Goal: Contribute content: Contribute content

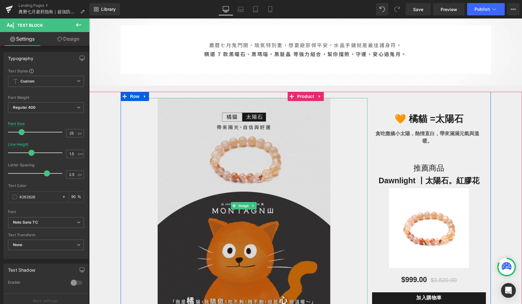
scroll to position [341, 0]
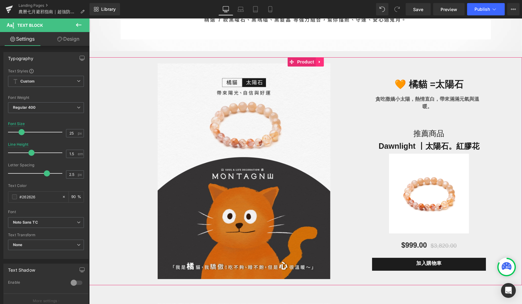
click at [320, 63] on icon at bounding box center [319, 62] width 4 height 5
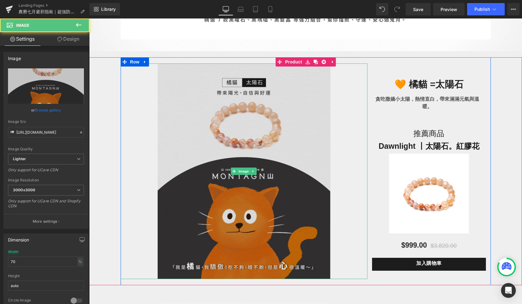
click at [310, 107] on img at bounding box center [244, 172] width 173 height 216
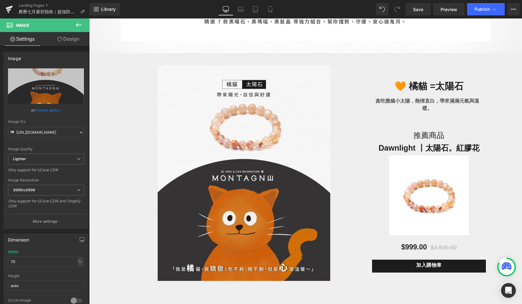
scroll to position [344, 0]
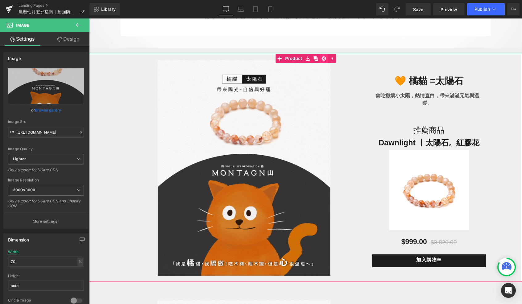
click at [324, 60] on icon at bounding box center [323, 58] width 4 height 4
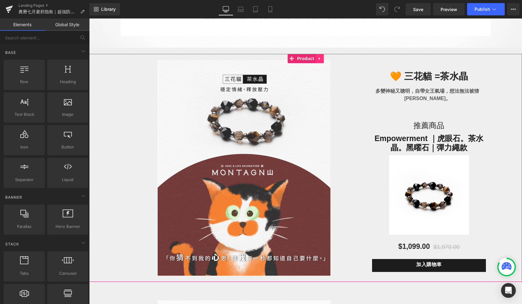
click at [319, 56] on link at bounding box center [319, 58] width 8 height 9
click at [322, 57] on icon at bounding box center [323, 58] width 4 height 4
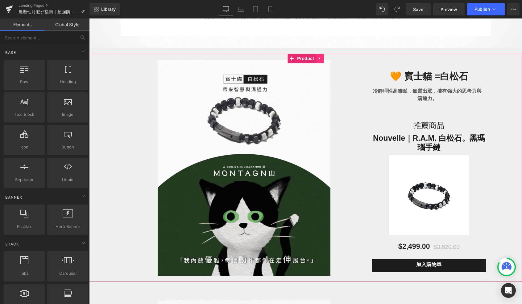
click at [318, 59] on icon at bounding box center [319, 58] width 4 height 5
click at [322, 60] on icon at bounding box center [323, 58] width 4 height 4
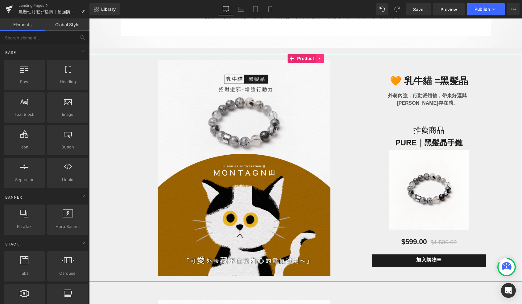
click at [321, 60] on icon at bounding box center [319, 58] width 4 height 5
click at [324, 60] on icon at bounding box center [323, 58] width 4 height 4
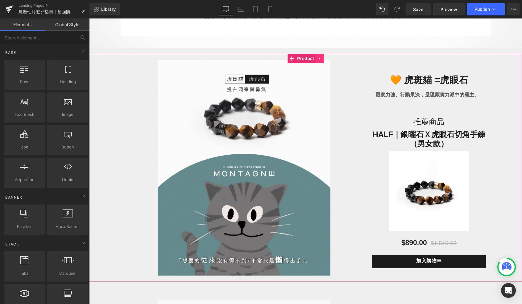
click at [322, 59] on link at bounding box center [319, 58] width 8 height 9
click at [322, 59] on icon at bounding box center [323, 58] width 4 height 4
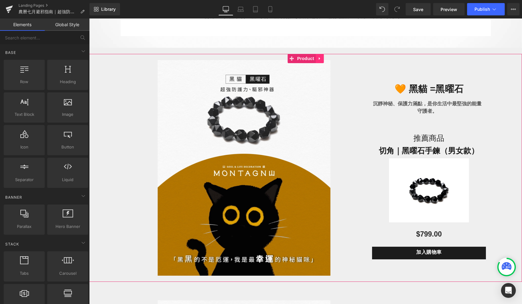
click at [322, 59] on icon at bounding box center [319, 58] width 4 height 5
click at [322, 59] on icon at bounding box center [323, 58] width 4 height 4
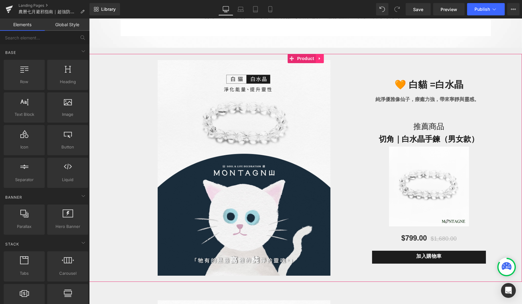
click at [321, 60] on icon at bounding box center [319, 58] width 4 height 5
click at [321, 60] on icon at bounding box center [323, 58] width 4 height 5
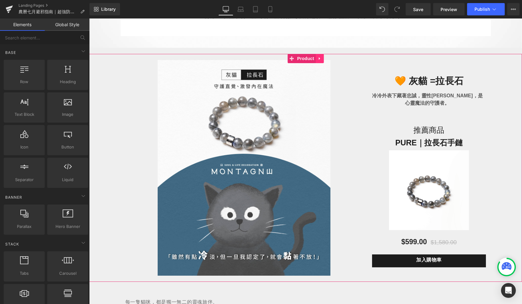
click at [322, 61] on link at bounding box center [319, 58] width 8 height 9
click at [322, 61] on link at bounding box center [324, 58] width 8 height 9
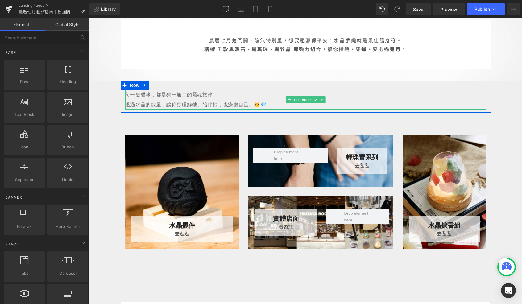
scroll to position [292, 0]
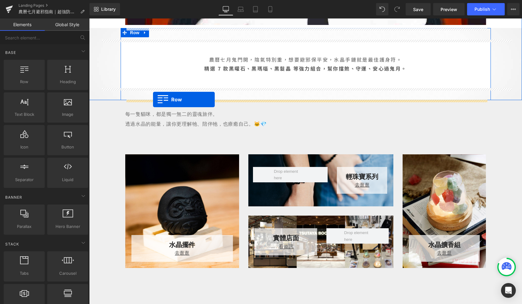
drag, startPoint x: 113, startPoint y: 91, endPoint x: 153, endPoint y: 100, distance: 40.3
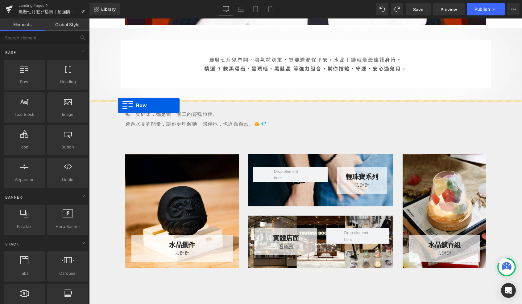
drag, startPoint x: 121, startPoint y: 90, endPoint x: 118, endPoint y: 105, distance: 15.4
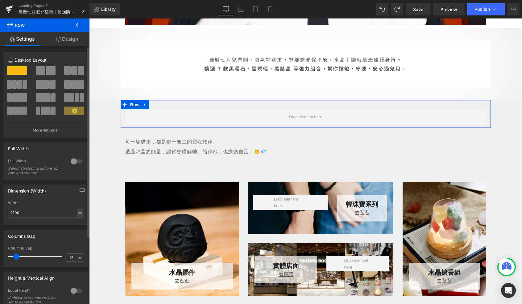
click at [71, 72] on span at bounding box center [74, 70] width 6 height 9
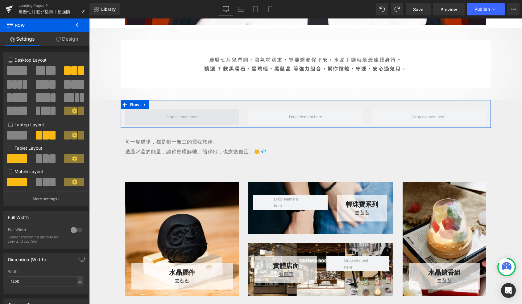
click at [149, 116] on span at bounding box center [182, 116] width 114 height 15
click at [157, 121] on span at bounding box center [182, 116] width 114 height 15
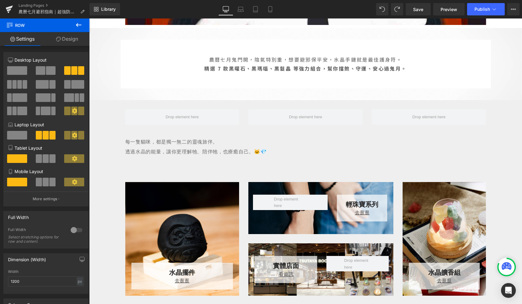
click at [78, 26] on icon at bounding box center [78, 24] width 7 height 7
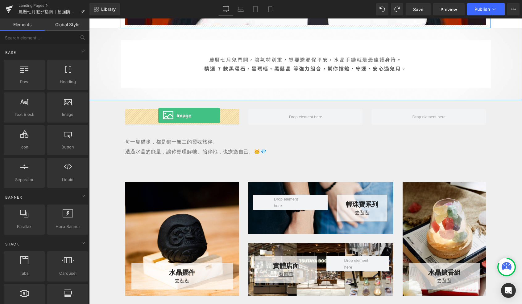
drag, startPoint x: 150, startPoint y: 129, endPoint x: 158, endPoint y: 116, distance: 15.8
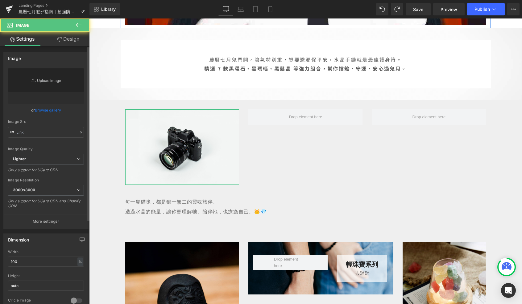
click at [55, 87] on link "Replace Image" at bounding box center [46, 85] width 76 height 35
type input "//[DOMAIN_NAME][URL]"
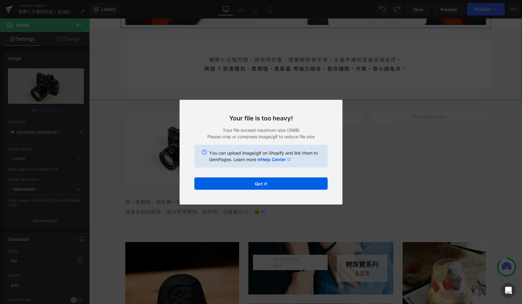
click at [278, 174] on div "Your file is too heavy! Your file exceed maximum size (3MB) Please crop or comp…" at bounding box center [260, 152] width 163 height 105
click at [277, 180] on button "Got it" at bounding box center [260, 184] width 133 height 12
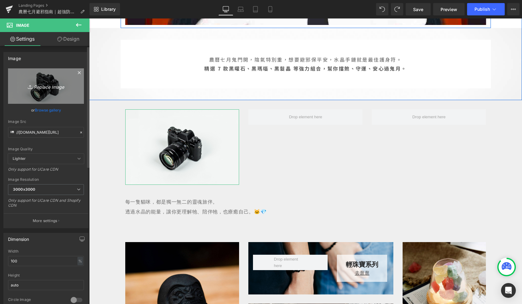
click at [58, 93] on link "Replace Image" at bounding box center [46, 85] width 76 height 35
type input "C:\fakepath\[DATE]_工作區域 1.jpg"
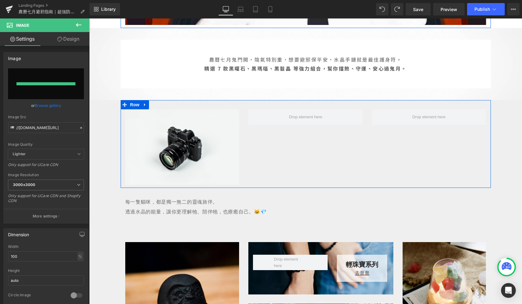
type input "[URL][DOMAIN_NAME]"
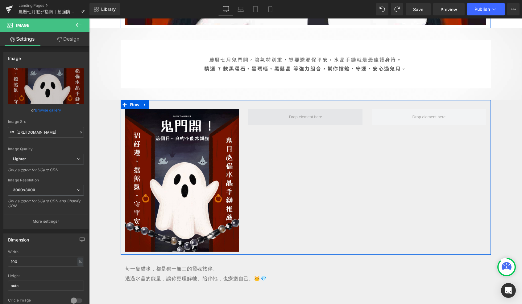
click at [295, 120] on span at bounding box center [306, 117] width 38 height 10
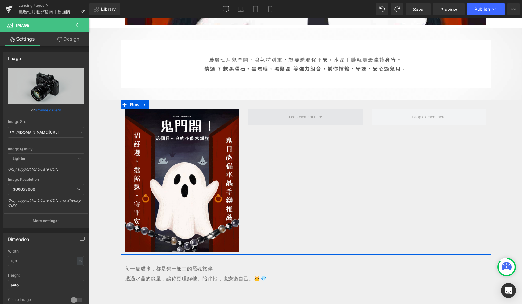
drag, startPoint x: 166, startPoint y: 120, endPoint x: 255, endPoint y: 114, distance: 90.0
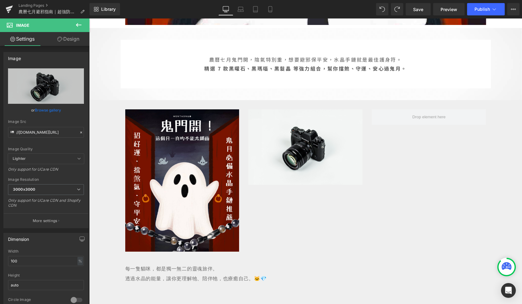
type input "C:\fakepath\[DATE]-02.jpg"
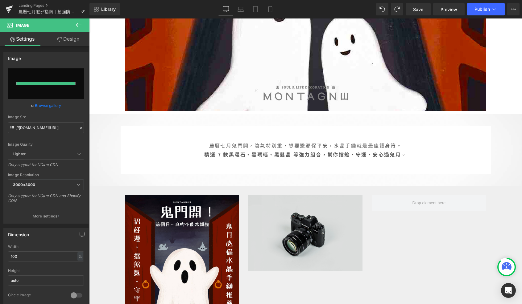
type input "[URL][DOMAIN_NAME]"
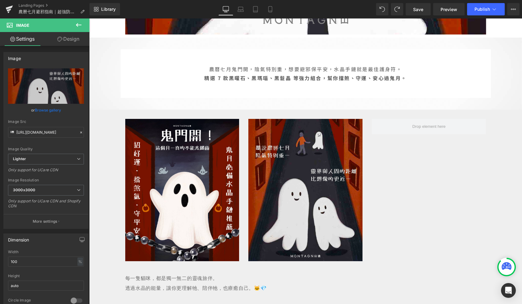
scroll to position [330, 0]
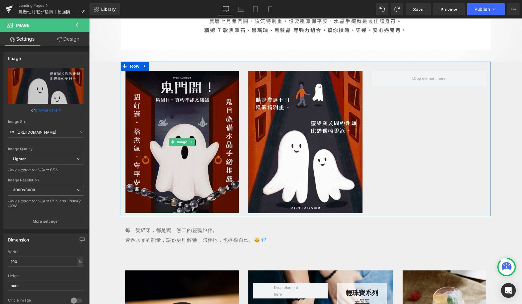
click at [189, 85] on img at bounding box center [182, 142] width 114 height 142
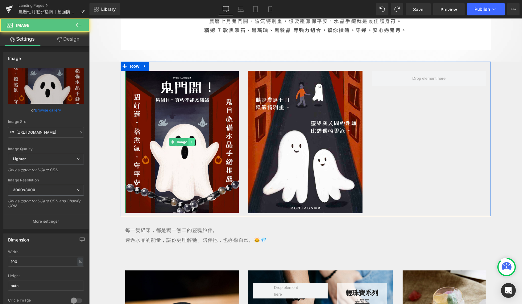
click at [194, 140] on link at bounding box center [191, 141] width 6 height 7
drag, startPoint x: 190, startPoint y: 141, endPoint x: 194, endPoint y: 142, distance: 4.4
click at [194, 142] on li at bounding box center [188, 141] width 19 height 7
click at [194, 142] on icon at bounding box center [194, 142] width 3 height 3
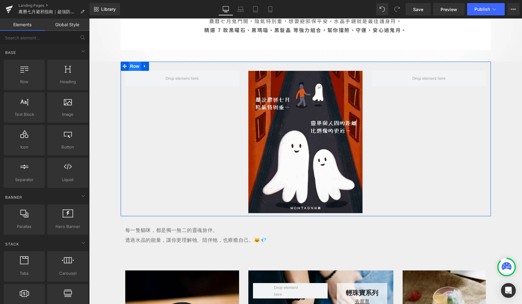
click at [138, 66] on span "Row" at bounding box center [135, 66] width 12 height 9
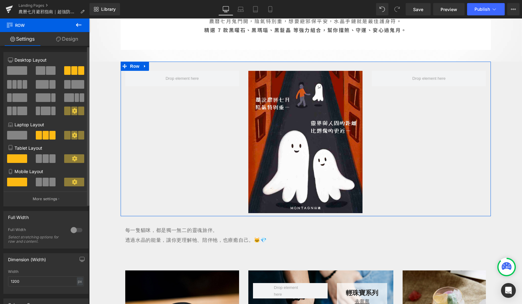
click at [46, 71] on span at bounding box center [51, 70] width 10 height 9
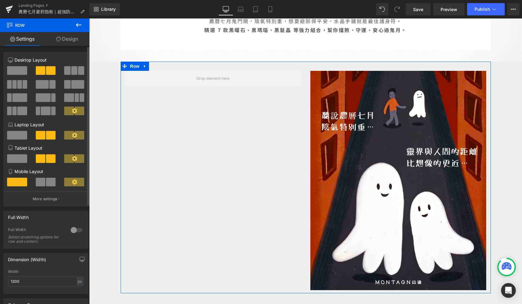
click at [46, 181] on span at bounding box center [51, 182] width 10 height 9
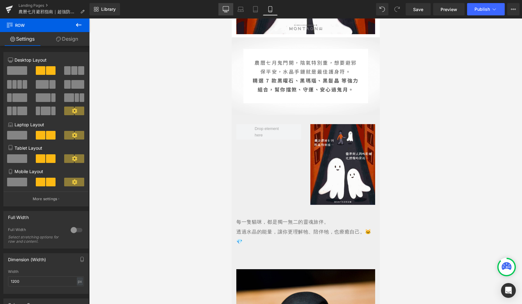
click at [226, 13] on link "Desktop" at bounding box center [225, 9] width 15 height 12
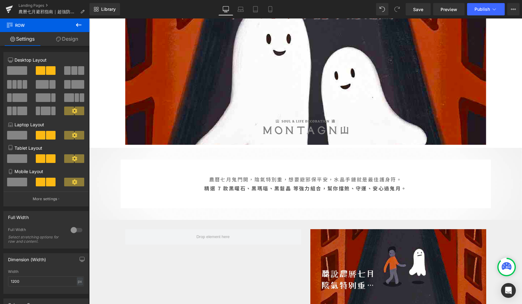
scroll to position [277, 0]
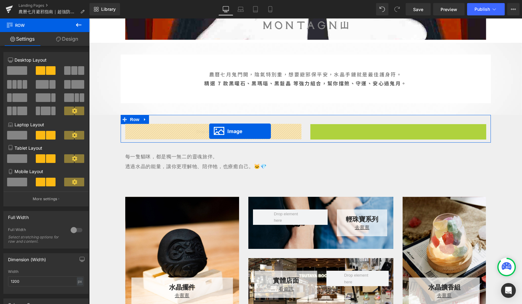
drag, startPoint x: 396, startPoint y: 233, endPoint x: 209, endPoint y: 131, distance: 212.9
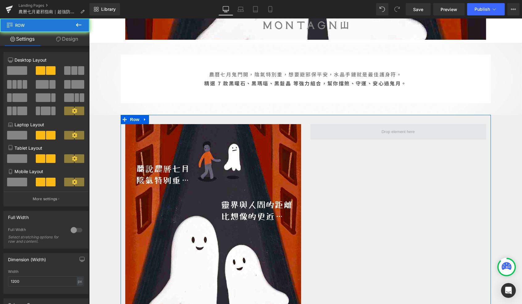
click at [381, 137] on span at bounding box center [398, 131] width 176 height 15
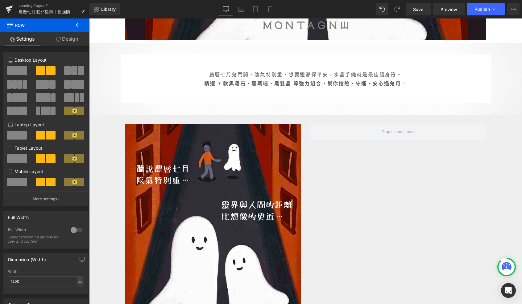
click at [81, 28] on icon at bounding box center [78, 24] width 7 height 7
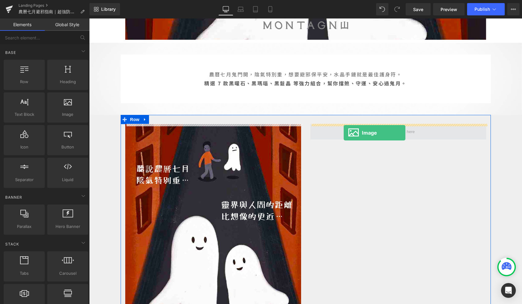
drag, startPoint x: 153, startPoint y: 122, endPoint x: 344, endPoint y: 133, distance: 191.2
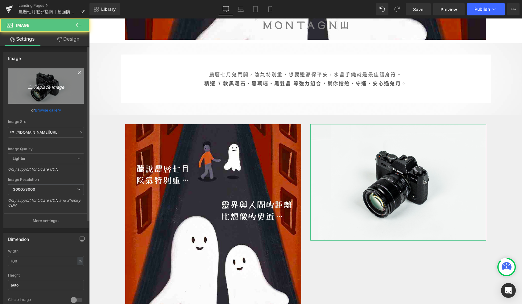
click at [66, 84] on icon "Replace Image" at bounding box center [45, 86] width 49 height 8
type input "C:\fakepath\[DATE]-03.jpg"
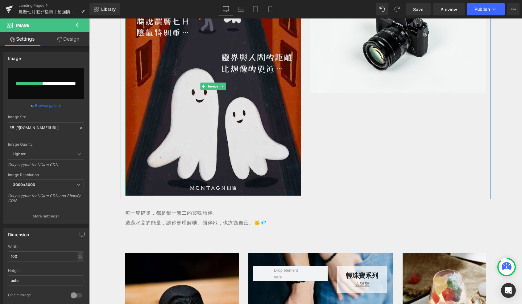
scroll to position [422, 0]
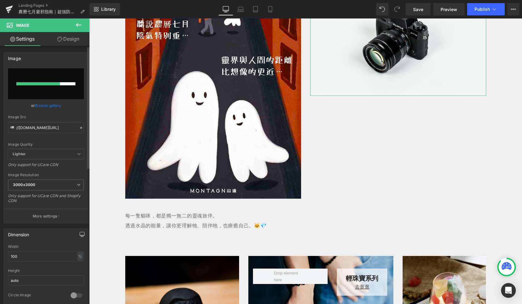
click at [80, 237] on button "button" at bounding box center [82, 235] width 10 height 12
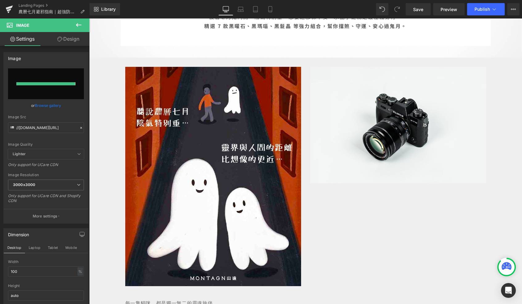
type input "[URL][DOMAIN_NAME]"
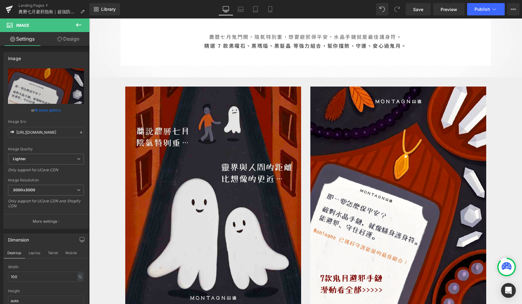
scroll to position [314, 0]
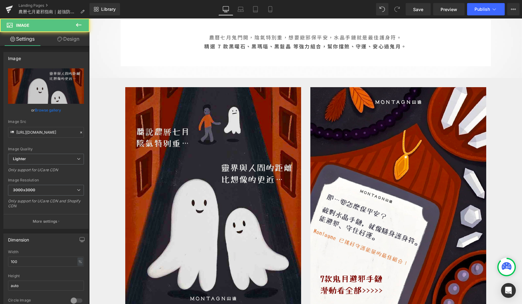
click at [195, 150] on img at bounding box center [213, 197] width 176 height 220
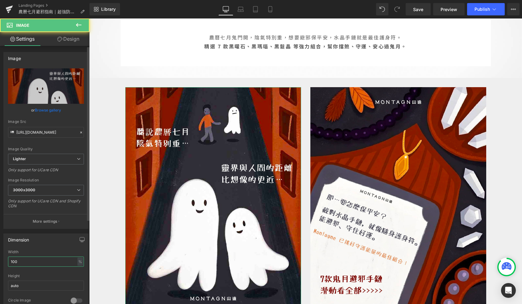
click at [45, 257] on input "100" at bounding box center [46, 262] width 76 height 10
type input "ㄓ"
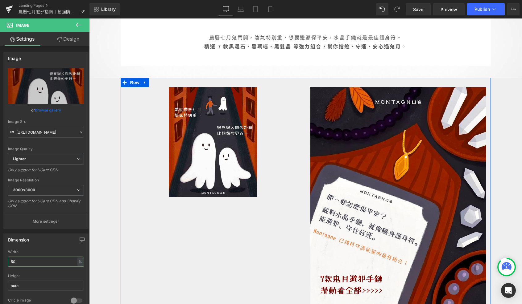
type input "5"
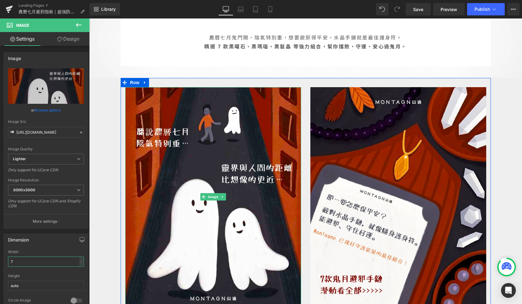
type input "70"
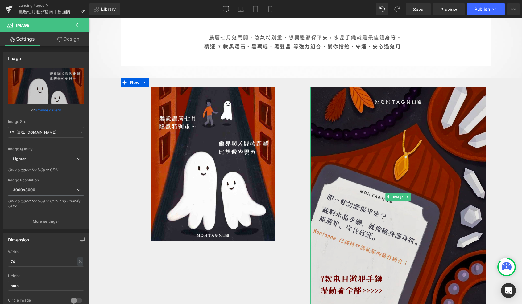
click at [434, 194] on img at bounding box center [398, 197] width 176 height 220
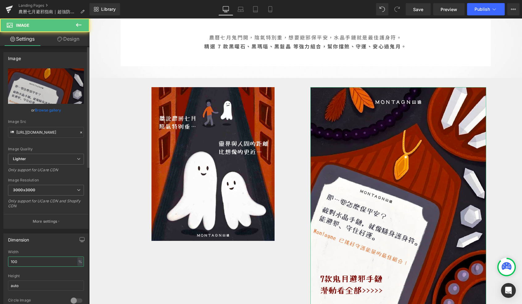
click at [56, 258] on input "100" at bounding box center [46, 262] width 76 height 10
type input "70"
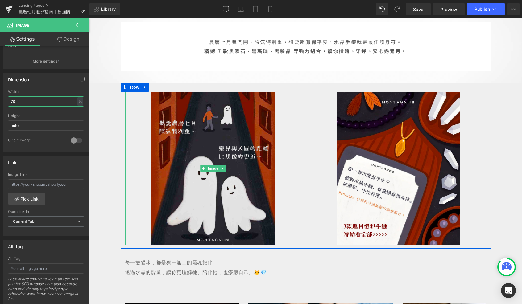
scroll to position [303, 0]
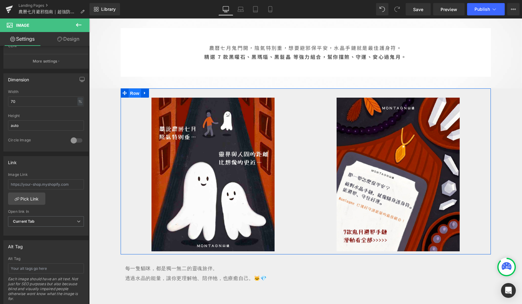
click at [133, 93] on span "Row" at bounding box center [135, 93] width 12 height 9
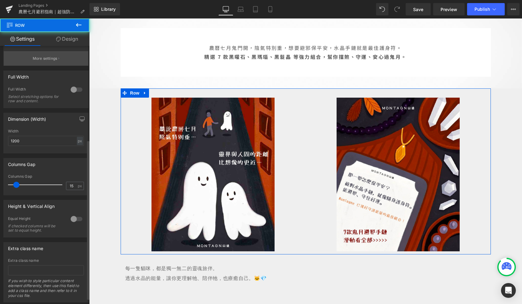
scroll to position [159, 0]
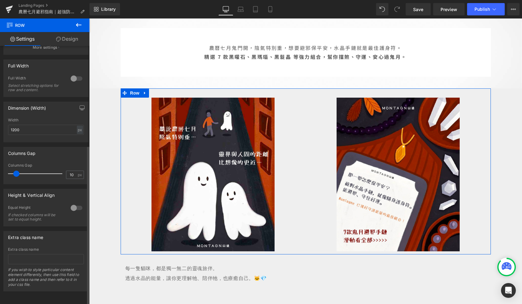
type input "0"
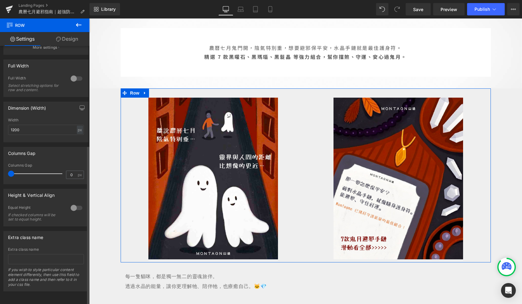
drag, startPoint x: 16, startPoint y: 169, endPoint x: 1, endPoint y: 168, distance: 15.4
click at [1, 168] on div "Columns Gap 0px Columns Gap 0 px" at bounding box center [46, 163] width 92 height 42
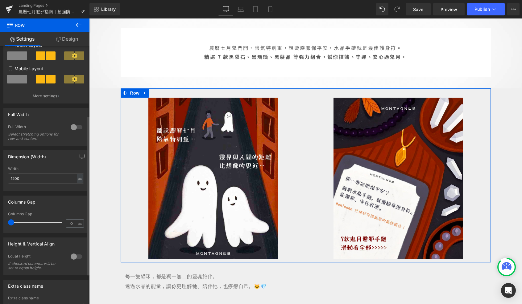
scroll to position [99, 0]
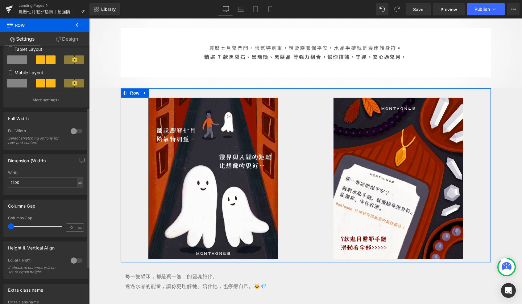
click at [75, 128] on div "Full Width 0 Full Width Select stretching options for row and content." at bounding box center [45, 131] width 85 height 38
click at [75, 134] on div at bounding box center [76, 131] width 15 height 10
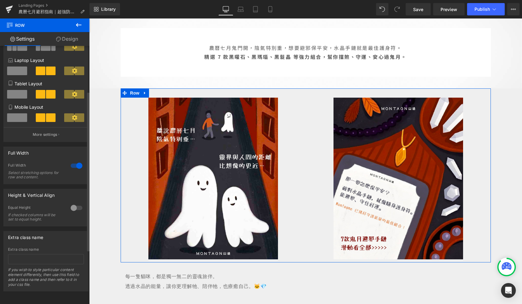
scroll to position [73, 0]
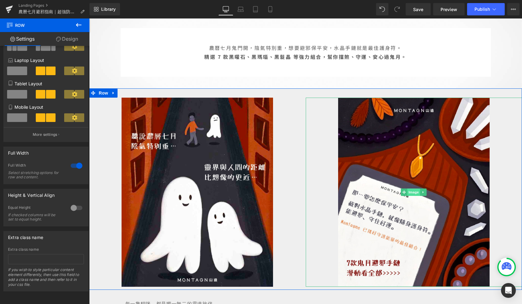
click at [412, 192] on span "Image" at bounding box center [413, 192] width 13 height 7
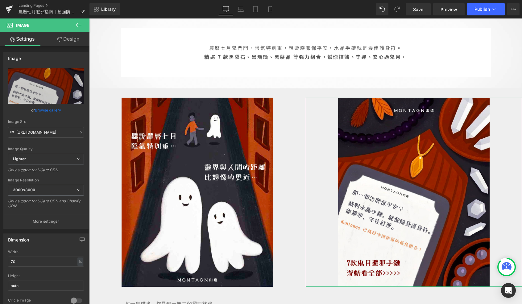
click at [64, 38] on link "Design" at bounding box center [68, 39] width 45 height 14
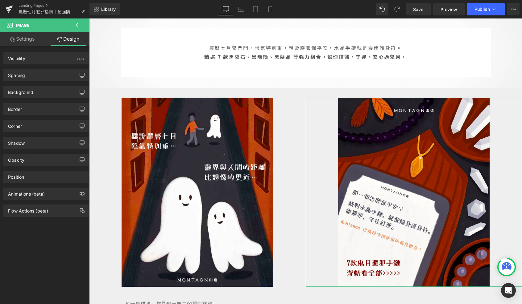
type input "0"
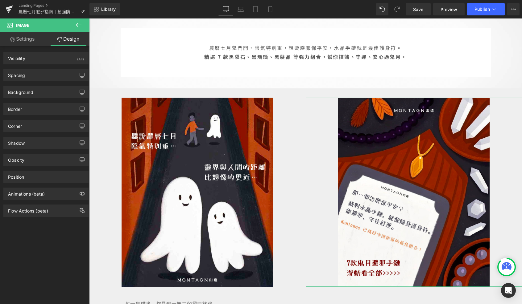
type input "0"
click at [59, 76] on div "Spacing" at bounding box center [46, 75] width 85 height 12
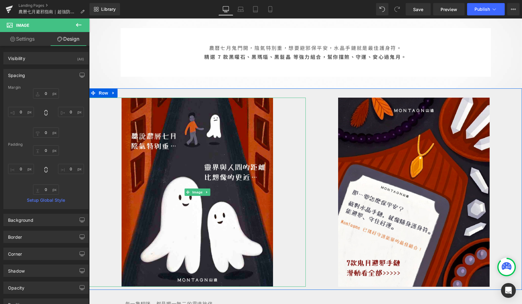
click at [297, 150] on div at bounding box center [197, 192] width 216 height 189
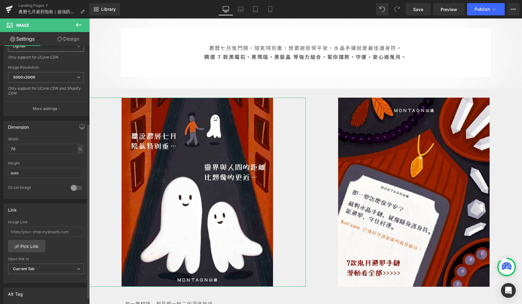
scroll to position [113, 0]
click at [77, 188] on div at bounding box center [76, 188] width 15 height 10
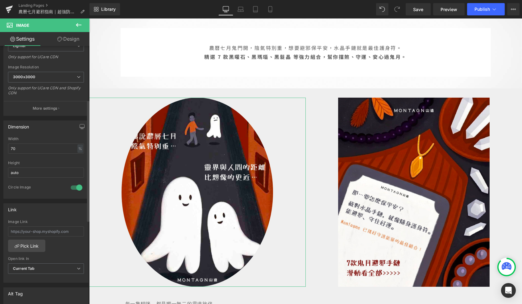
click at [75, 189] on div at bounding box center [76, 188] width 15 height 10
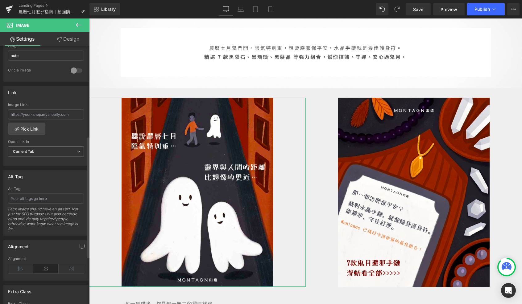
scroll to position [290, 0]
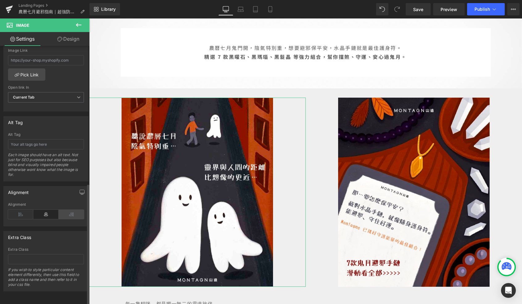
click at [67, 210] on icon at bounding box center [71, 214] width 25 height 9
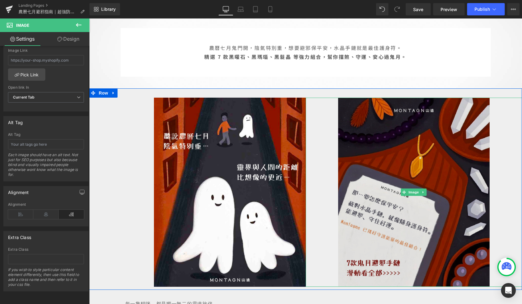
click at [393, 182] on img at bounding box center [413, 192] width 151 height 189
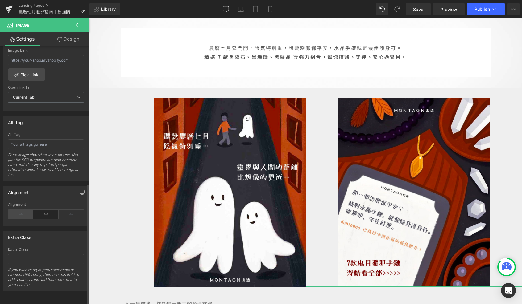
click at [19, 210] on icon at bounding box center [20, 214] width 25 height 9
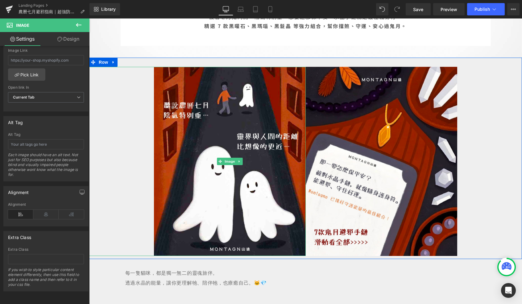
scroll to position [336, 0]
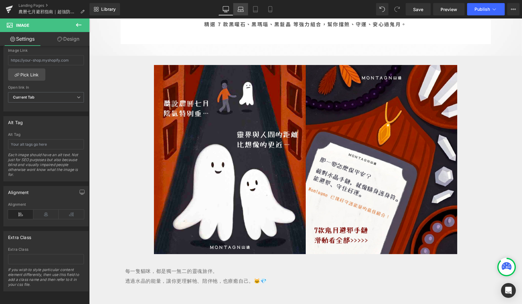
click at [245, 11] on link "Laptop" at bounding box center [240, 9] width 15 height 12
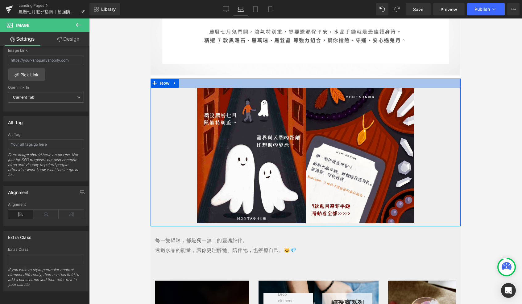
scroll to position [290, 0]
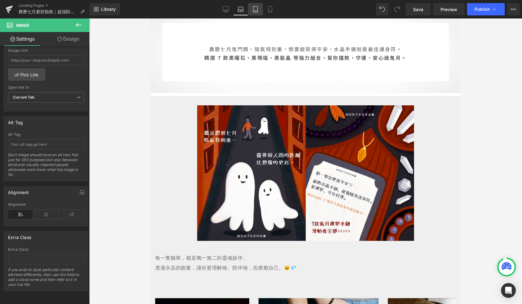
click at [257, 11] on icon at bounding box center [255, 11] width 4 height 0
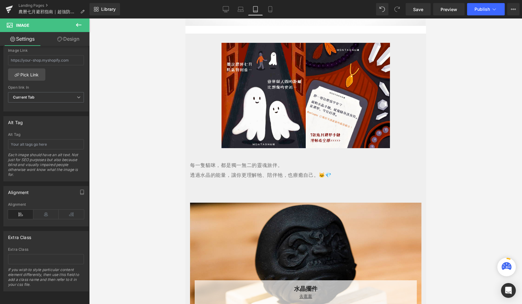
scroll to position [227, 0]
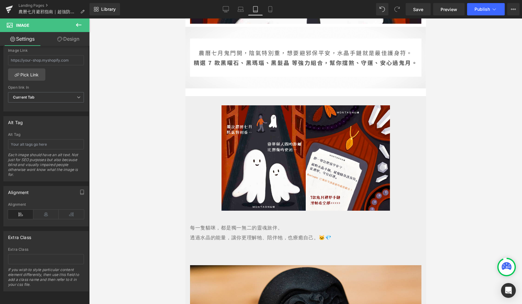
click at [266, 15] on div "Library Tablet Desktop Laptop Tablet Mobile Save Preview Publish Scheduled View…" at bounding box center [305, 9] width 432 height 19
click at [272, 12] on icon at bounding box center [270, 9] width 6 height 6
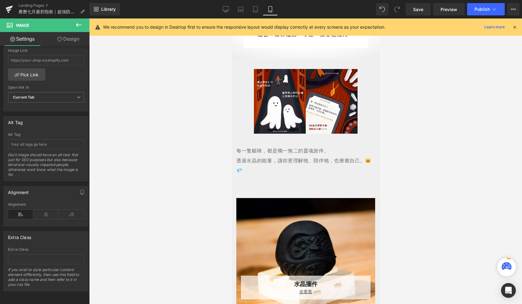
scroll to position [191, 0]
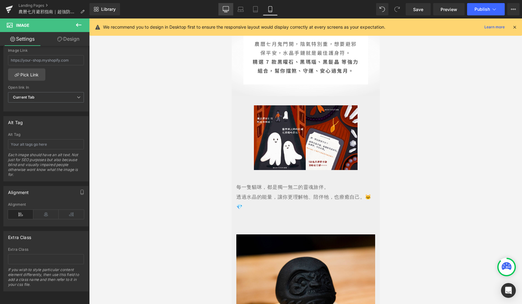
click at [228, 10] on icon at bounding box center [226, 10] width 6 height 0
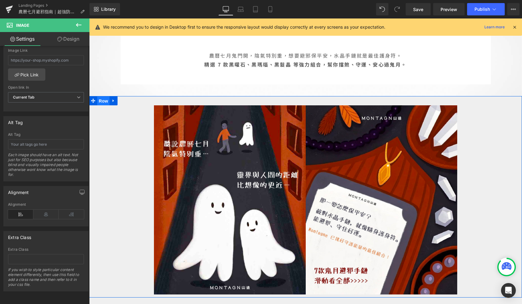
click at [105, 103] on span "Row" at bounding box center [103, 101] width 12 height 9
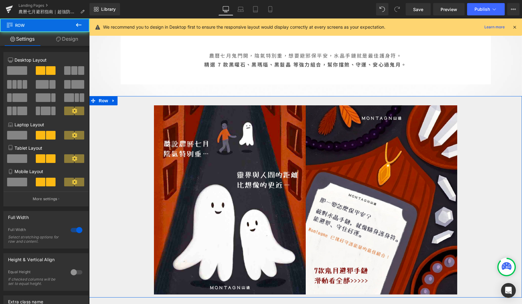
click at [69, 42] on link "Design" at bounding box center [67, 39] width 45 height 14
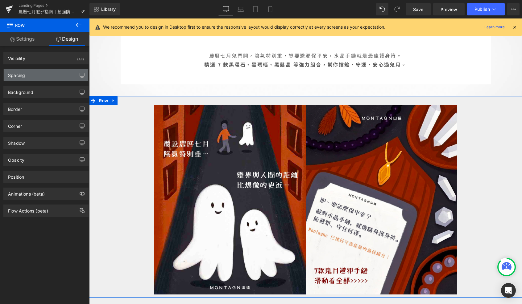
click at [67, 76] on div "Spacing" at bounding box center [46, 75] width 85 height 12
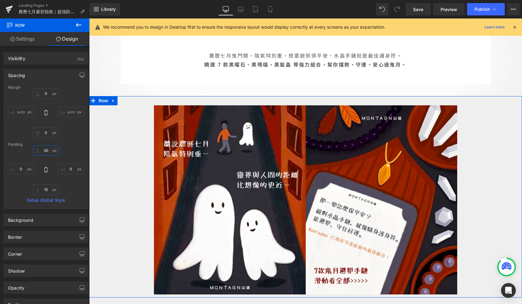
click at [47, 154] on input "30" at bounding box center [46, 151] width 26 height 10
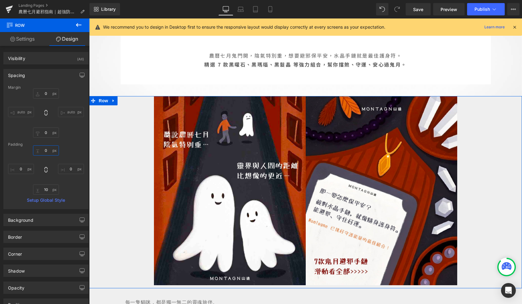
type input "0"
click at [32, 41] on link "Settings" at bounding box center [22, 39] width 45 height 14
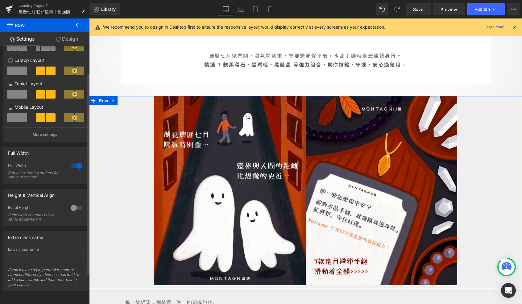
scroll to position [73, 0]
click at [104, 99] on span "Row" at bounding box center [103, 100] width 12 height 9
click at [77, 161] on div at bounding box center [76, 166] width 15 height 10
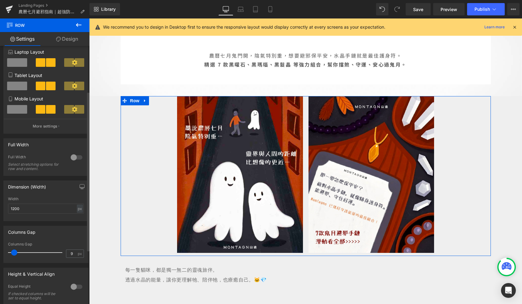
type input "10"
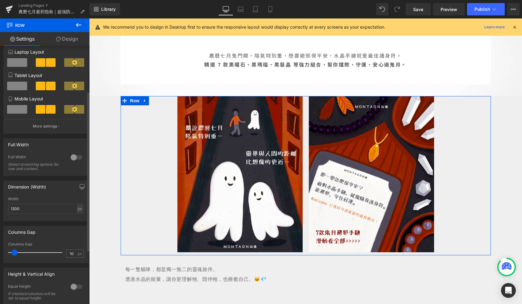
drag, startPoint x: 11, startPoint y: 254, endPoint x: 14, endPoint y: 254, distance: 3.4
click at [14, 254] on span at bounding box center [14, 253] width 6 height 6
click at [238, 9] on icon at bounding box center [240, 9] width 6 height 6
type input "100"
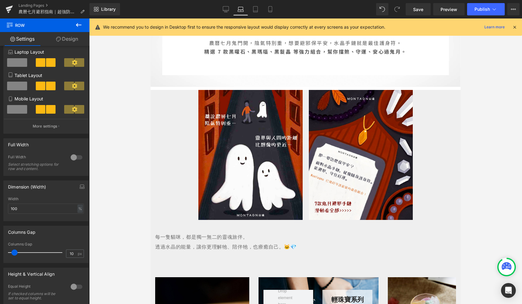
scroll to position [290, 0]
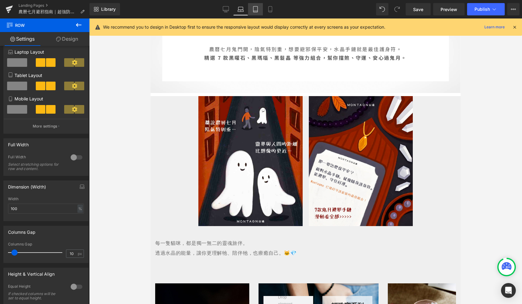
click at [256, 12] on link "Tablet" at bounding box center [255, 9] width 15 height 12
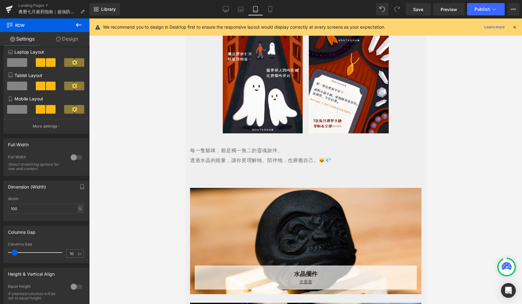
scroll to position [227, 0]
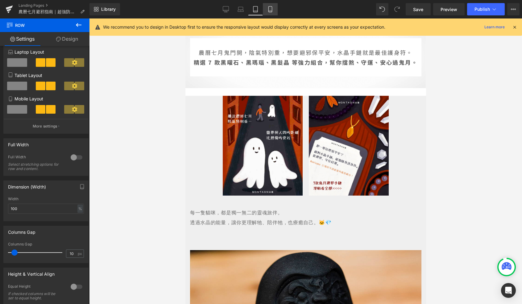
click at [274, 12] on link "Mobile" at bounding box center [270, 9] width 15 height 12
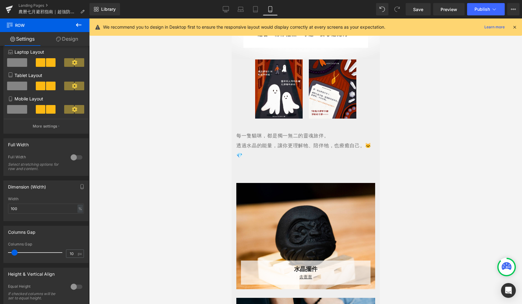
scroll to position [191, 0]
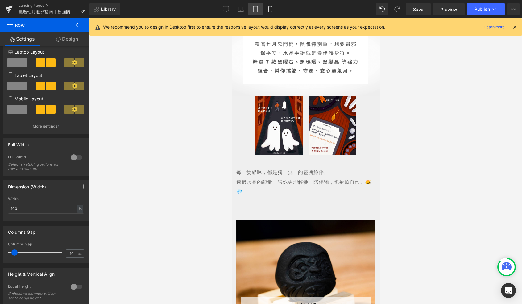
click at [257, 11] on icon at bounding box center [255, 9] width 4 height 6
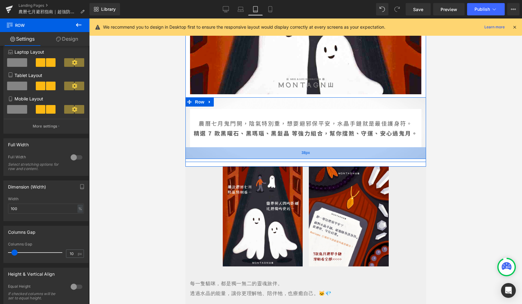
scroll to position [145, 0]
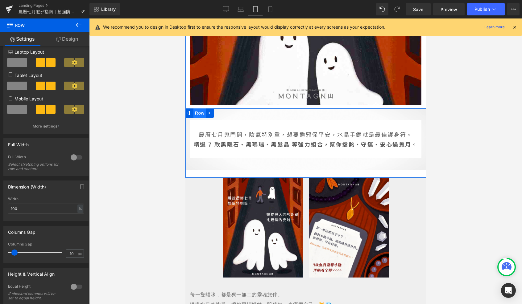
click at [201, 113] on span "Row" at bounding box center [199, 113] width 12 height 9
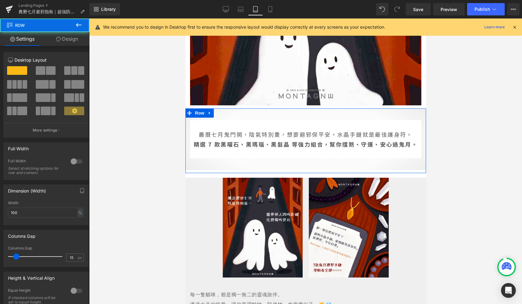
click at [71, 38] on link "Design" at bounding box center [67, 39] width 45 height 14
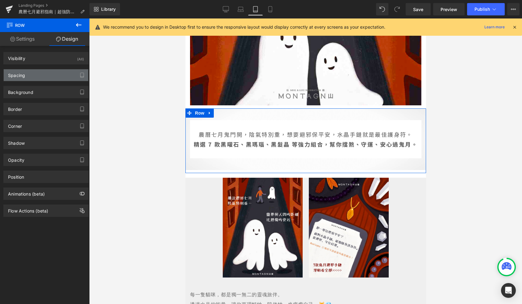
click at [50, 76] on div "Spacing" at bounding box center [46, 75] width 85 height 12
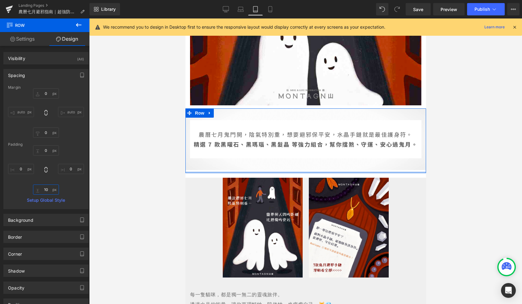
click at [47, 189] on input "10" at bounding box center [46, 190] width 26 height 10
type input "0"
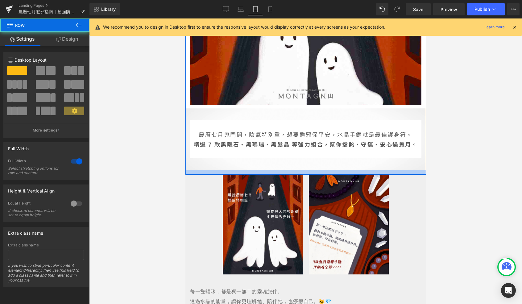
click at [230, 173] on div at bounding box center [305, 172] width 241 height 5
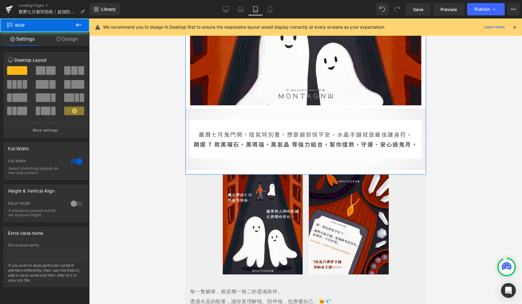
click at [63, 34] on link "Design" at bounding box center [67, 39] width 45 height 14
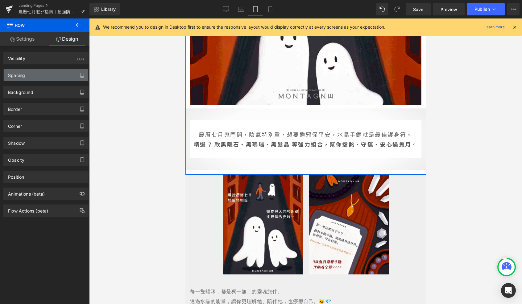
click at [63, 74] on div "Spacing" at bounding box center [46, 75] width 85 height 12
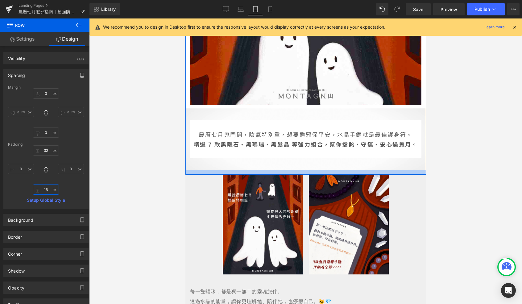
click at [48, 189] on input "15" at bounding box center [46, 190] width 26 height 10
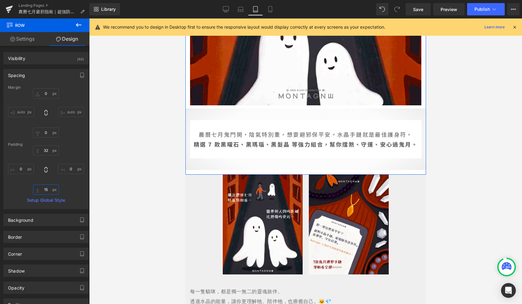
type input "0"
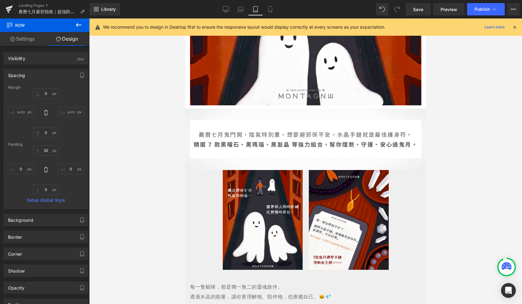
click at [151, 197] on div at bounding box center [305, 162] width 433 height 286
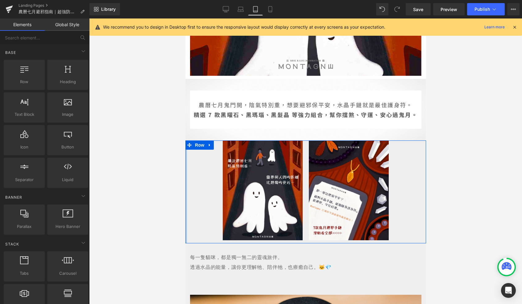
scroll to position [176, 0]
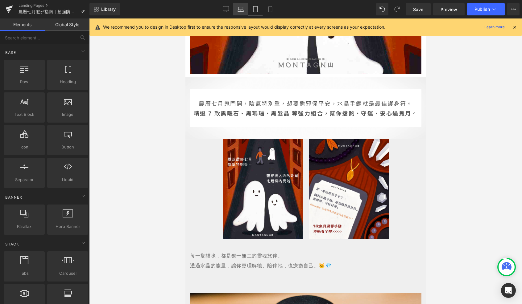
click at [236, 7] on link "Laptop" at bounding box center [240, 9] width 15 height 12
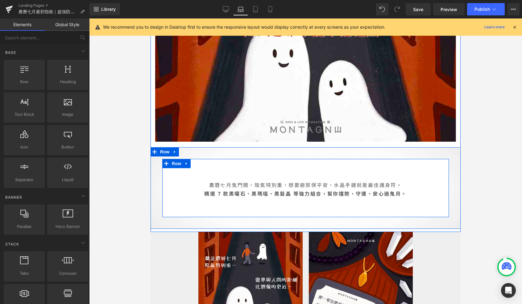
scroll to position [164, 0]
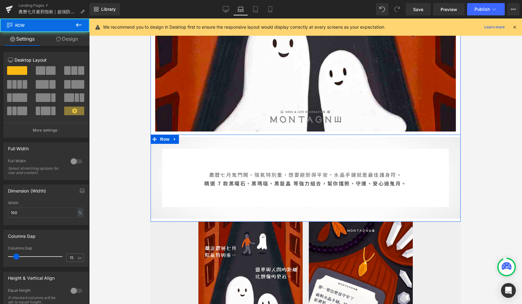
click at [202, 220] on div "農曆七月鬼門開，陰氣特別重，想要避邪保平安，水晶手鏈就是最佳護身符。 精選 7 款黑曜石、黑瑪瑙、黑髮晶 等強力組合，幫你擋煞、守運、安心過鬼月。 Text …" at bounding box center [306, 179] width 310 height 88
click at [71, 46] on link "Design" at bounding box center [67, 39] width 45 height 14
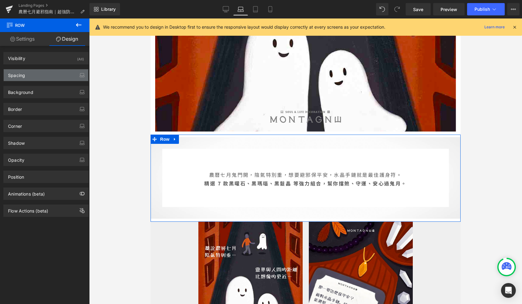
click at [68, 71] on div "Spacing" at bounding box center [46, 75] width 85 height 12
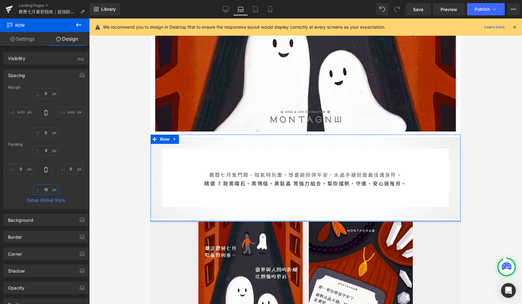
click at [49, 190] on input "10" at bounding box center [46, 190] width 26 height 10
type input "0"
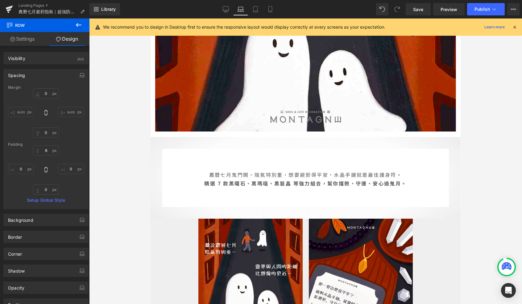
click at [128, 175] on div at bounding box center [305, 162] width 433 height 286
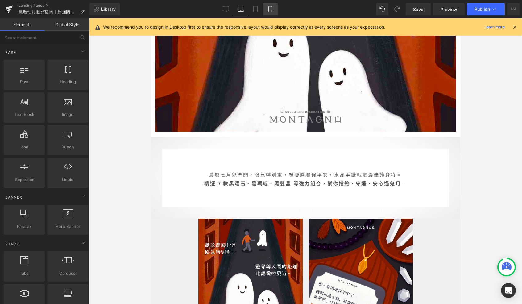
click at [268, 11] on icon at bounding box center [270, 9] width 6 height 6
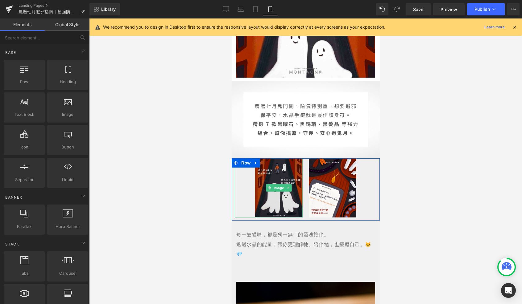
scroll to position [144, 0]
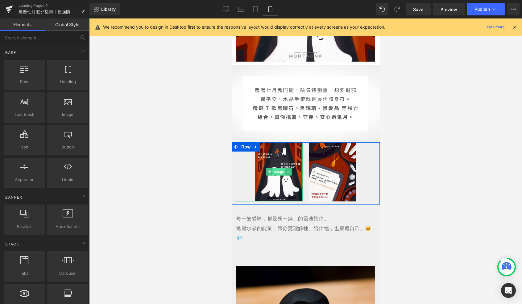
click at [278, 173] on span "Image" at bounding box center [278, 171] width 13 height 7
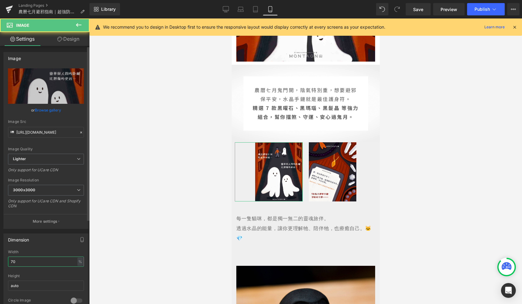
click at [57, 257] on input "70" at bounding box center [46, 262] width 76 height 10
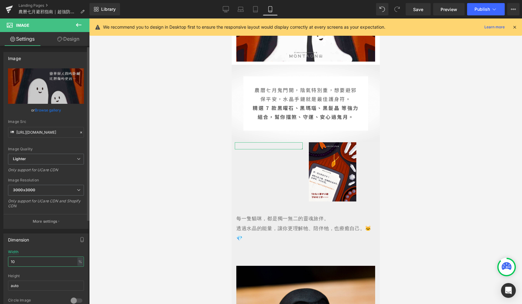
type input "100"
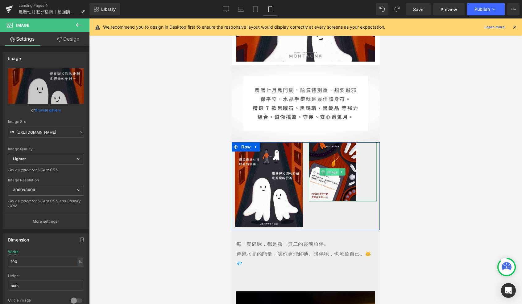
click at [331, 173] on span "Image" at bounding box center [332, 172] width 13 height 7
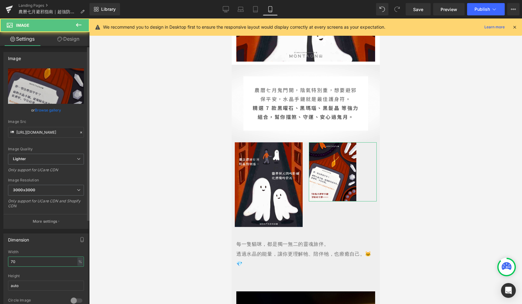
click at [25, 262] on input "70" at bounding box center [46, 262] width 76 height 10
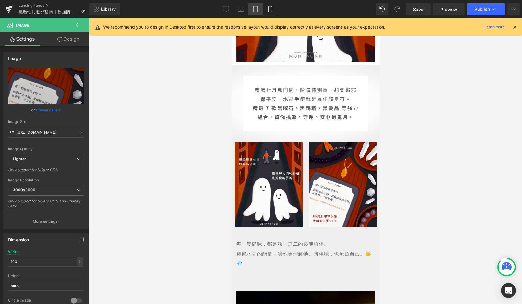
click at [256, 11] on icon at bounding box center [255, 9] width 6 height 6
type input "70"
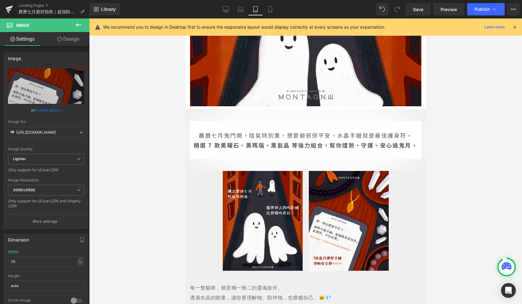
scroll to position [173, 0]
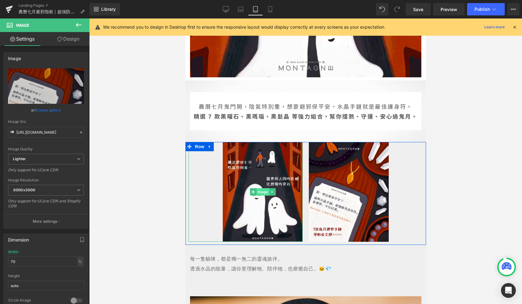
click at [262, 191] on span "Image" at bounding box center [262, 191] width 13 height 7
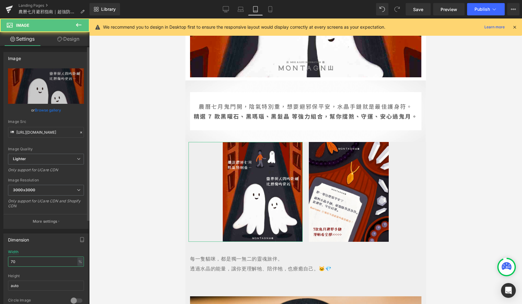
click at [57, 263] on input "70" at bounding box center [46, 262] width 76 height 10
type input "100"
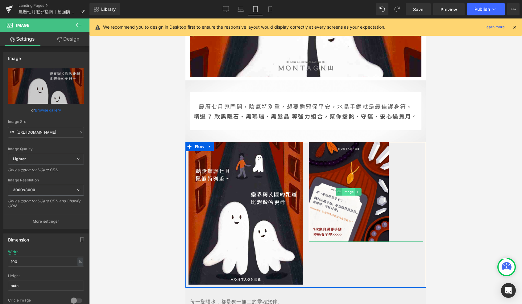
click at [346, 194] on span "Image" at bounding box center [348, 191] width 13 height 7
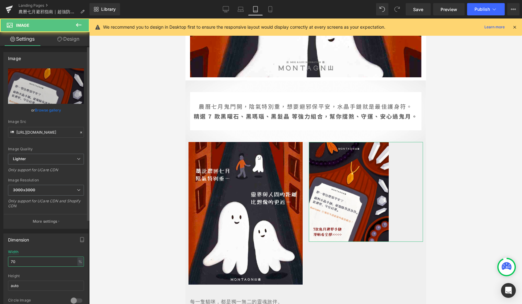
click at [42, 259] on input "70" at bounding box center [46, 262] width 76 height 10
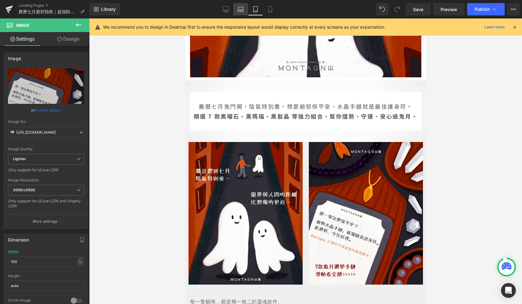
click at [241, 14] on link "Laptop" at bounding box center [240, 9] width 15 height 12
type input "70"
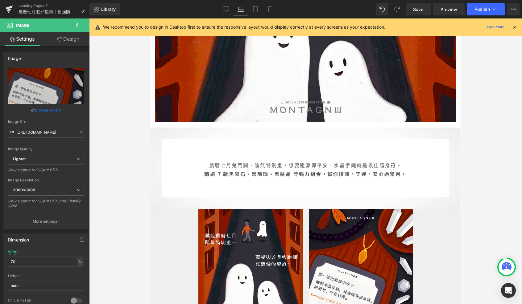
scroll to position [241, 0]
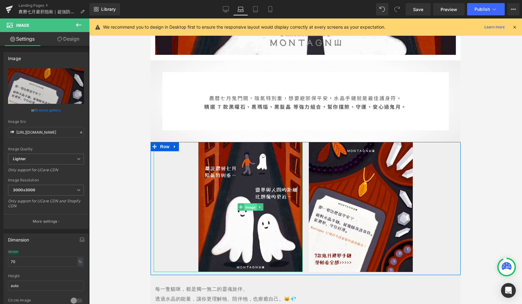
click at [248, 206] on span "Image" at bounding box center [250, 207] width 13 height 7
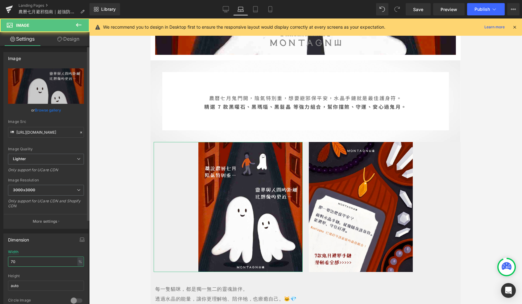
click at [57, 262] on input "70" at bounding box center [46, 262] width 76 height 10
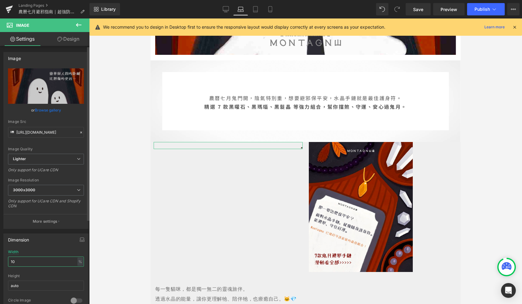
type input "100"
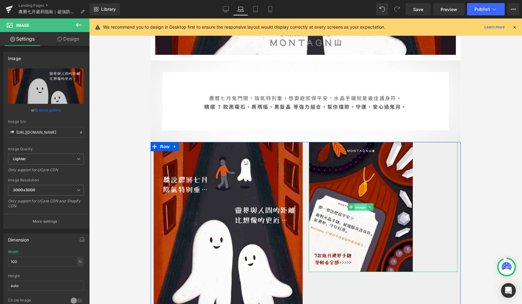
click at [363, 206] on span "Image" at bounding box center [360, 207] width 13 height 7
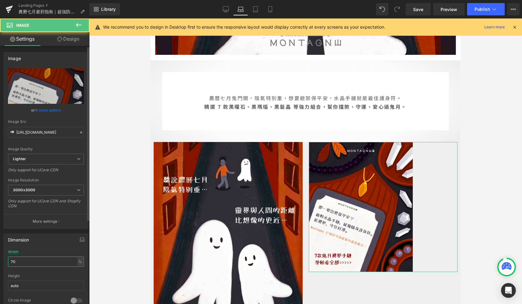
click at [46, 259] on input "70" at bounding box center [46, 262] width 76 height 10
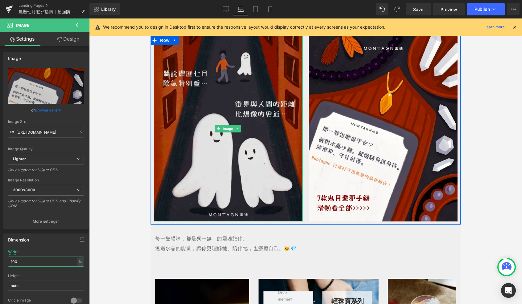
scroll to position [347, 0]
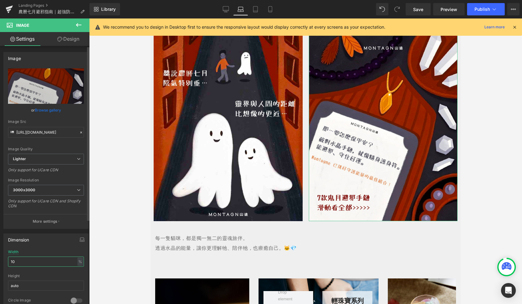
type input "1"
type input "90"
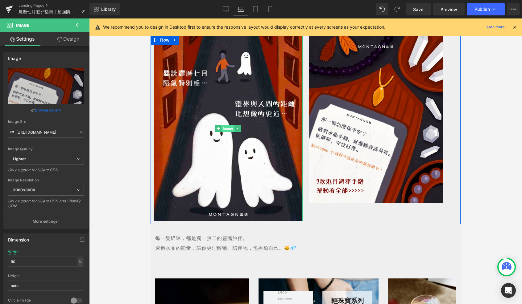
click at [228, 130] on span "Image" at bounding box center [227, 128] width 13 height 7
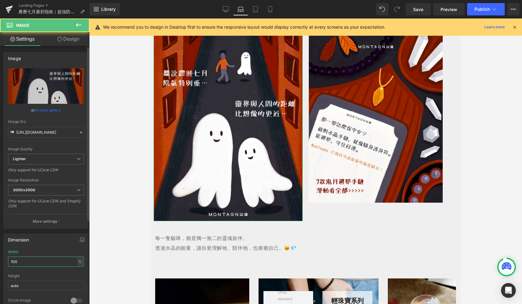
click at [58, 257] on input "100" at bounding box center [46, 262] width 76 height 10
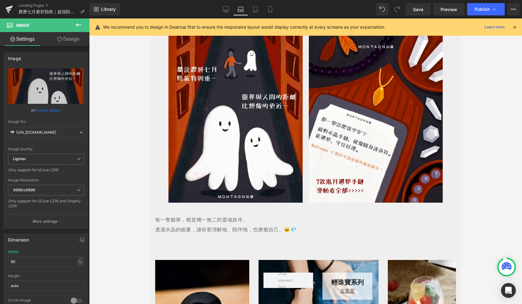
click at [236, 9] on link "Laptop" at bounding box center [240, 9] width 15 height 12
click at [228, 9] on icon at bounding box center [226, 9] width 6 height 6
type input "70"
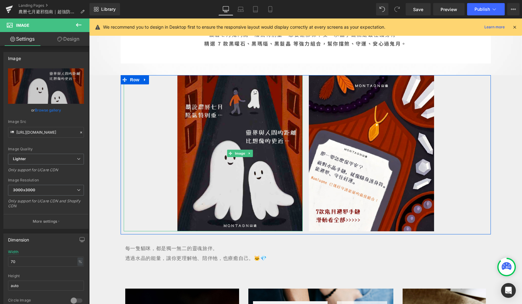
scroll to position [324, 0]
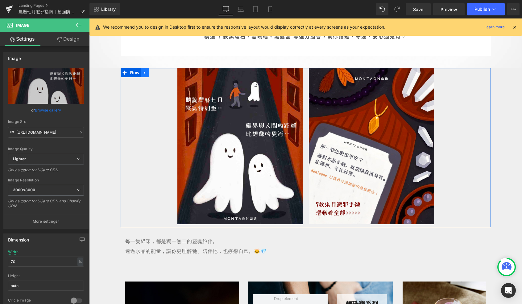
click at [142, 71] on link at bounding box center [145, 72] width 8 height 9
click at [163, 74] on link at bounding box center [161, 72] width 8 height 9
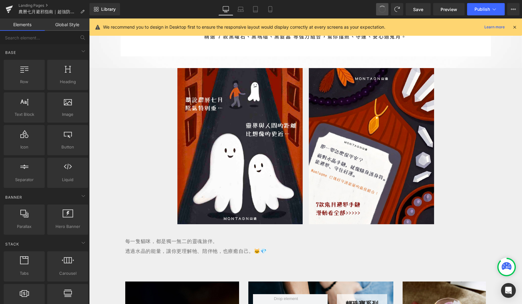
click at [386, 13] on button at bounding box center [382, 9] width 12 height 12
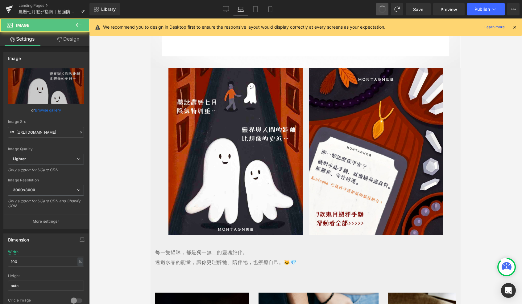
click at [386, 13] on button at bounding box center [382, 9] width 12 height 12
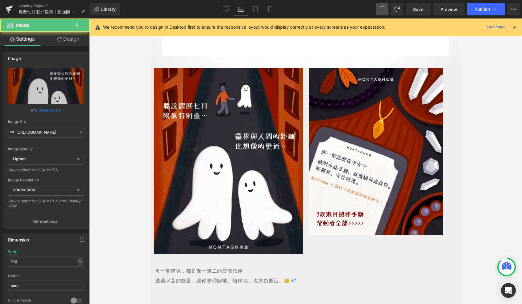
click at [386, 13] on button at bounding box center [382, 9] width 12 height 12
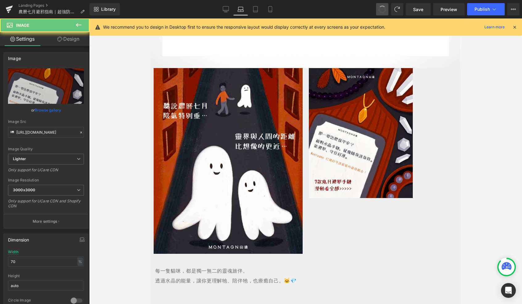
click at [386, 13] on button at bounding box center [382, 9] width 12 height 12
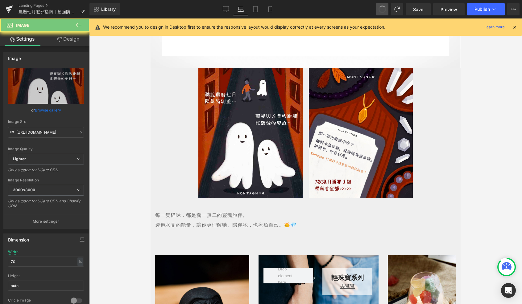
click at [386, 13] on button at bounding box center [382, 9] width 12 height 12
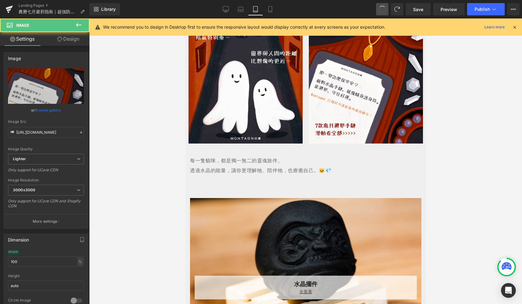
type input "70"
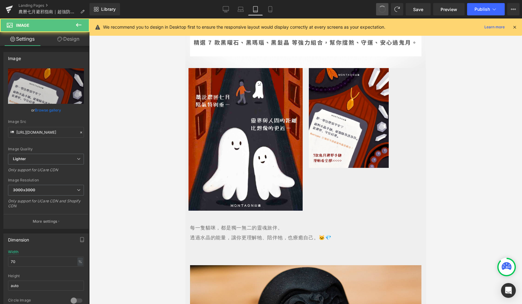
click at [386, 13] on button at bounding box center [382, 9] width 12 height 12
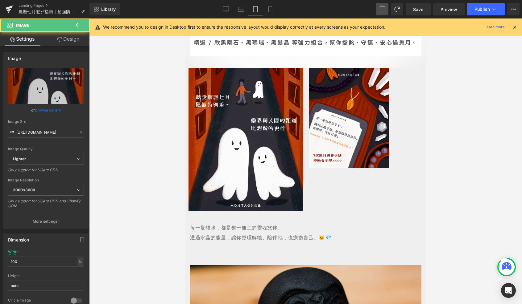
type input "70"
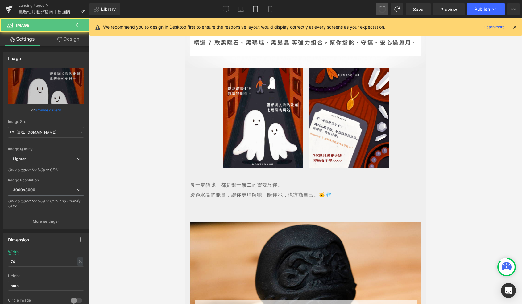
click at [386, 13] on button at bounding box center [382, 9] width 12 height 12
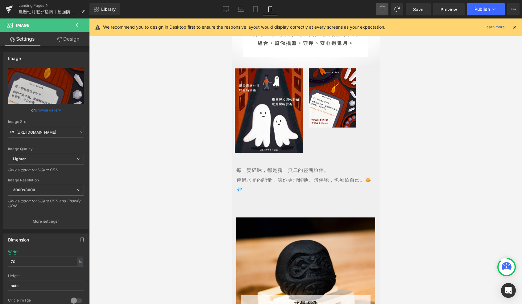
click at [386, 13] on button at bounding box center [382, 9] width 12 height 12
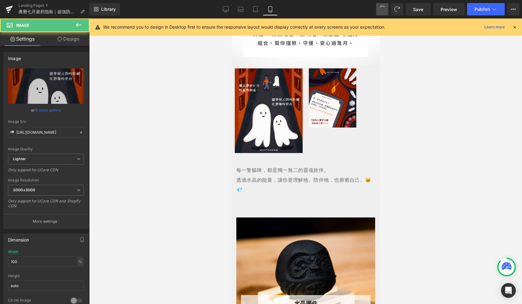
type input "70"
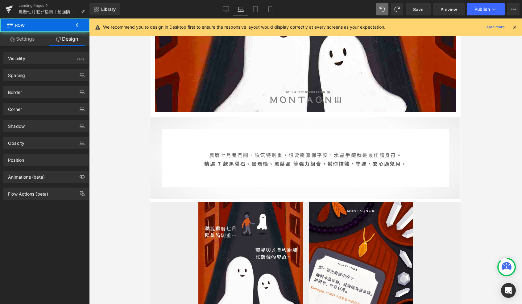
scroll to position [0, 0]
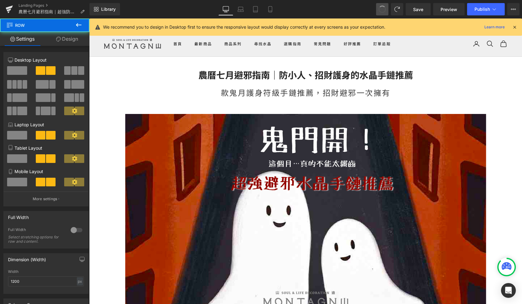
type input "0"
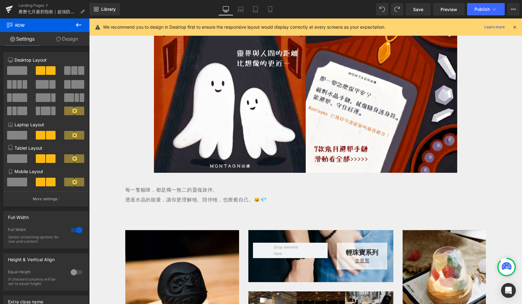
scroll to position [355, 0]
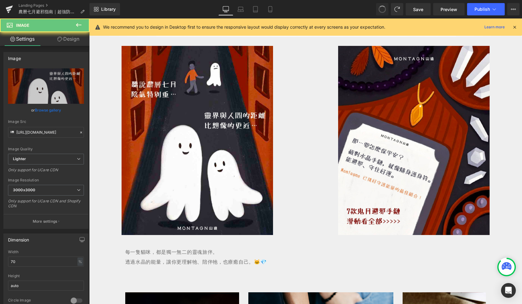
click at [382, 10] on span at bounding box center [381, 9] width 9 height 9
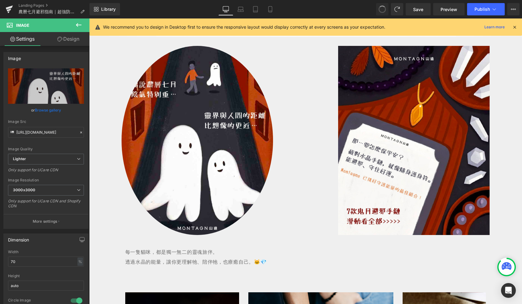
click at [382, 10] on span at bounding box center [382, 9] width 8 height 8
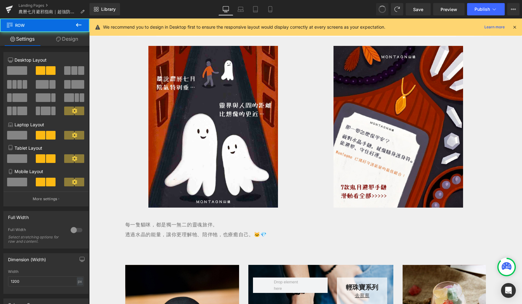
type input "15"
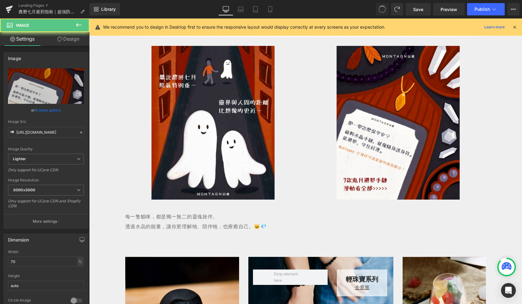
type input "100"
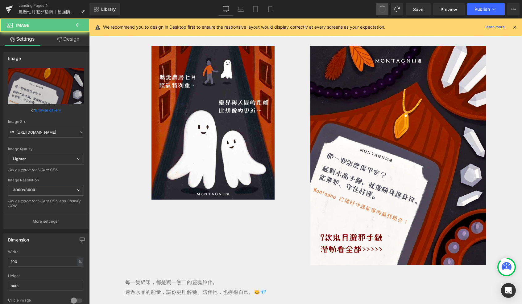
type input "//[DOMAIN_NAME][URL]"
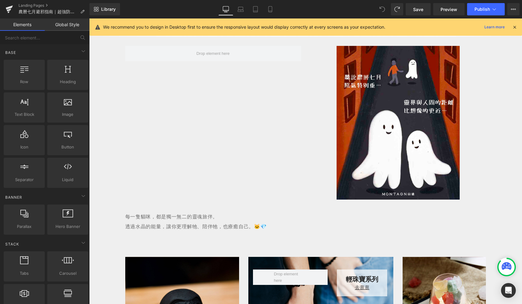
click at [383, 14] on span at bounding box center [382, 9] width 12 height 12
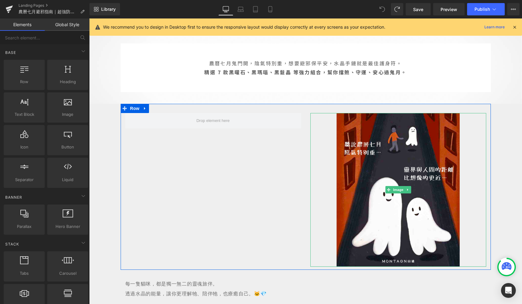
scroll to position [283, 0]
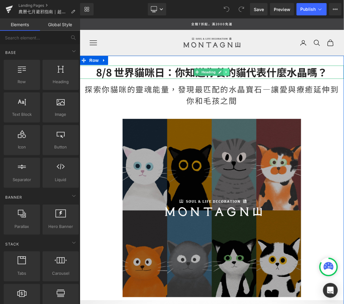
click at [229, 74] on link at bounding box center [226, 71] width 6 height 7
click at [273, 75] on h2 "8/8 世界貓咪日：你知道你養的貓代表什麼水晶嗎？" at bounding box center [212, 71] width 265 height 13
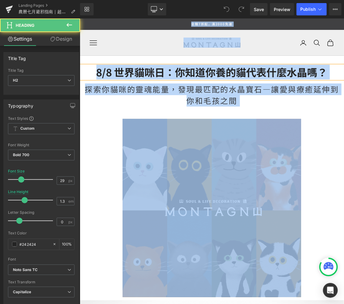
click at [273, 75] on h2 "8/8 世界貓咪日：你知道你養的貓代表什麼水晶嗎？" at bounding box center [212, 71] width 265 height 13
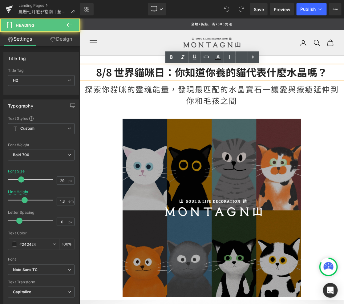
click at [317, 69] on h2 "8/8 世界貓咪日：你知道你養的貓代表什麼水晶嗎？" at bounding box center [212, 71] width 265 height 13
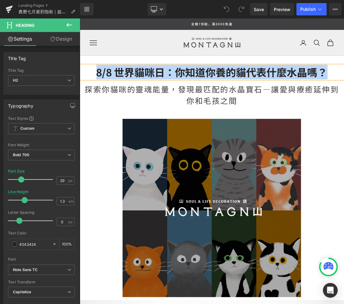
paste div
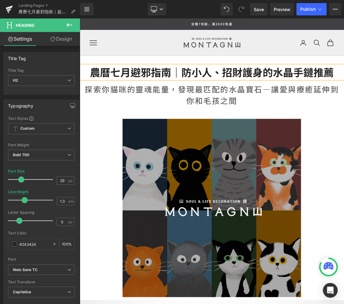
click at [242, 98] on div "探索你貓咪的靈魂能量，發現最匹配的水晶寶石—讓愛與療癒延伸到你和毛孩之間" at bounding box center [212, 94] width 265 height 29
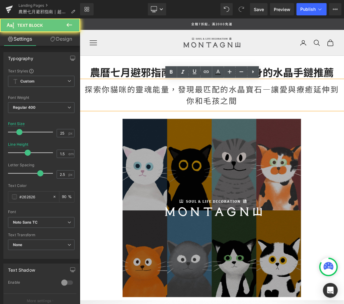
click at [239, 99] on div "探索你貓咪的靈魂能量，發現最匹配的水晶寶石—讓愛與療癒延伸到你和毛孩之間" at bounding box center [212, 94] width 265 height 29
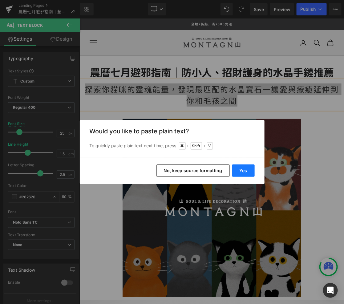
click at [236, 174] on button "Yes" at bounding box center [244, 171] width 23 height 12
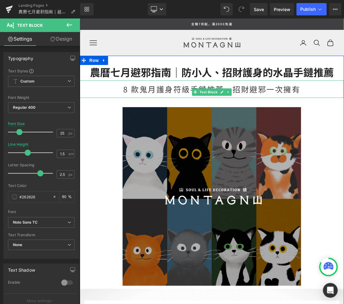
click at [128, 91] on div "8 款鬼月護身符級手鏈推薦，招財避邪一次擁有" at bounding box center [212, 89] width 265 height 18
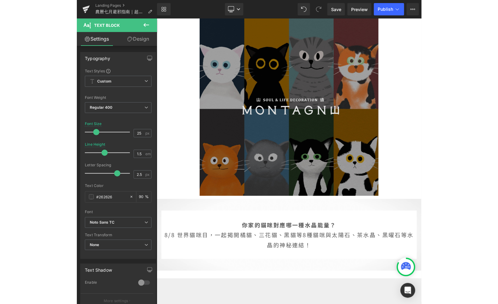
scroll to position [61, 0]
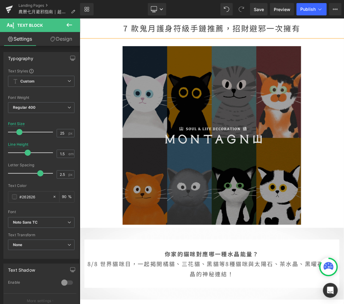
click at [223, 143] on img at bounding box center [211, 135] width 179 height 179
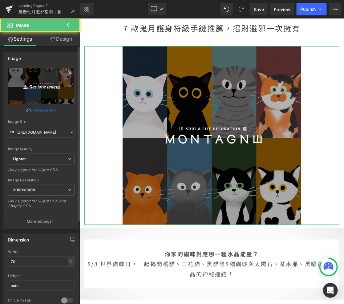
click at [39, 88] on icon "Replace Image" at bounding box center [41, 86] width 49 height 8
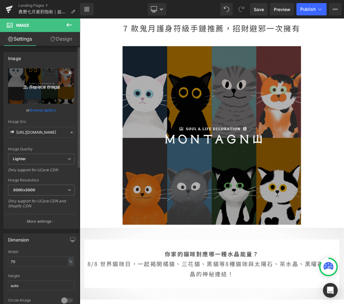
type input "C:\fakepath\鬼門開banner-02.jpg"
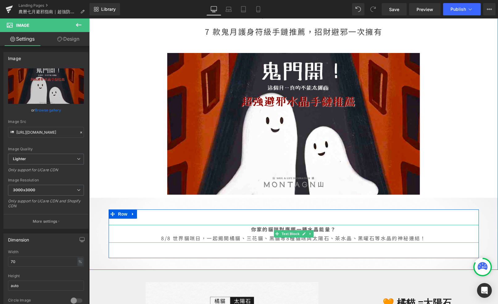
click at [344, 239] on p "你家的貓咪對應哪一種水晶能量？ 8/8 世界貓咪日，一起揭開橘貓、三花貓、黑貓等8種貓咪與太陽石、茶水晶、黑曜石等水晶的神秘連結！" at bounding box center [294, 234] width 370 height 18
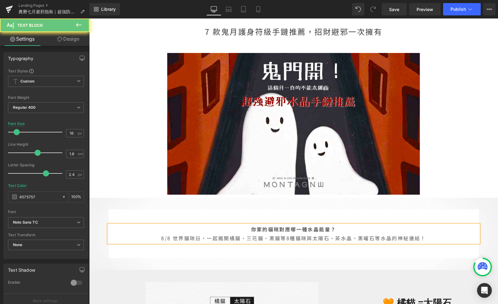
click at [358, 240] on p "你家的貓咪對應哪一種水晶能量？ 8/8 世界貓咪日，一起揭開橘貓、三花貓、黑貓等8種貓咪與太陽石、茶水晶、黑曜石等水晶的神秘連結！" at bounding box center [294, 234] width 370 height 18
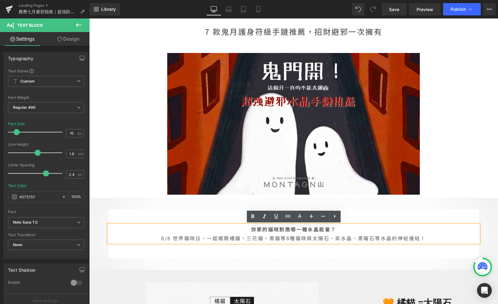
click at [360, 239] on p "你家的貓咪對應哪一種水晶能量？ 8/8 世界貓咪日，一起揭開橘貓、三花貓、黑貓等8種貓咪與太陽石、茶水晶、黑曜石等水晶的神秘連結！" at bounding box center [294, 234] width 370 height 18
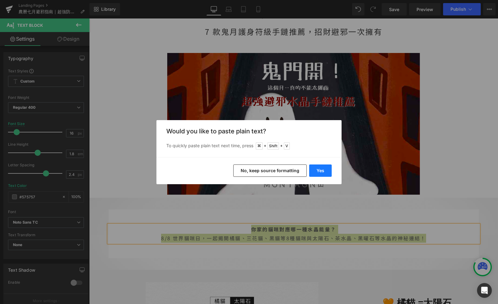
drag, startPoint x: 320, startPoint y: 170, endPoint x: 231, endPoint y: 157, distance: 90.1
click at [320, 170] on button "Yes" at bounding box center [320, 171] width 23 height 12
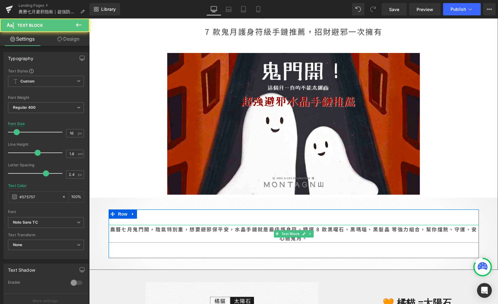
click at [301, 229] on b "農曆七月鬼門開，陰氣特別重，想要避邪保平安，水晶手鏈就是最佳護身符。精選 8 款黑曜石、黑瑪瑙、黑髮晶 等強力組合，幫你擋煞、守運、安心過鬼月。" at bounding box center [293, 234] width 367 height 16
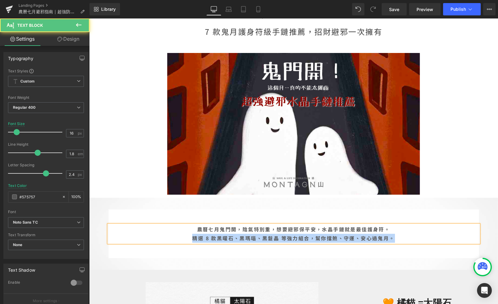
drag, startPoint x: 405, startPoint y: 239, endPoint x: 188, endPoint y: 237, distance: 216.5
click at [188, 237] on p "農曆七月鬼門開，陰氣特別重，想要避邪保平安，水晶手鏈就是最佳護身符。 精選 8 款黑曜石、黑瑪瑙、黑髮晶 等強力組合，幫你擋煞、守運、安心過鬼月。" at bounding box center [294, 234] width 370 height 18
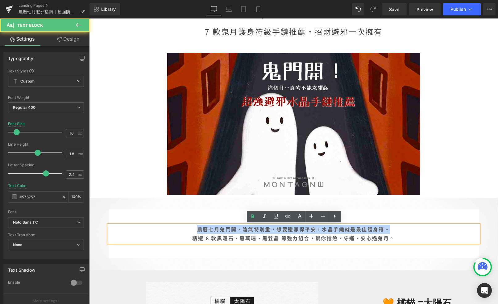
drag, startPoint x: 394, startPoint y: 230, endPoint x: 181, endPoint y: 230, distance: 213.7
click at [181, 230] on p "農曆七月鬼門開，陰氣特別重，想要避邪保平安，水晶手鏈就是最佳護身符。 精選 8 款黑曜石、黑瑪瑙、黑髮晶 等強力組合，幫你擋煞、守運、安心過鬼月。" at bounding box center [294, 234] width 370 height 18
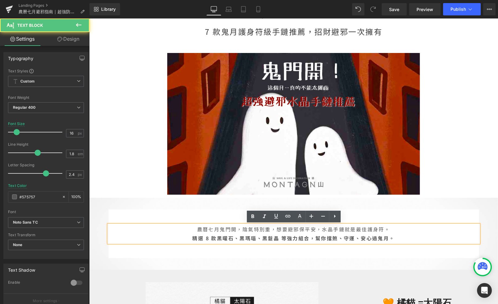
click at [207, 237] on strong "精選 8 款黑曜石、黑瑪瑙、黑髮晶 等強力組合，幫你擋煞、守運、安心過鬼月。" at bounding box center [293, 238] width 202 height 7
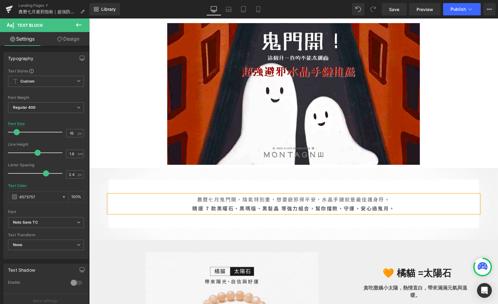
scroll to position [93, 0]
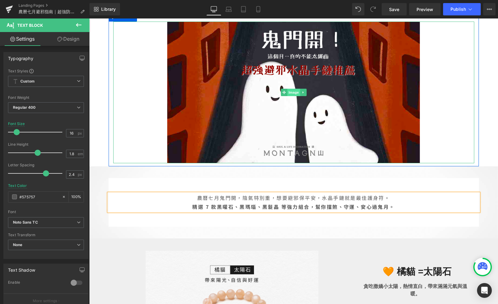
click at [291, 89] on span "Image" at bounding box center [293, 92] width 13 height 7
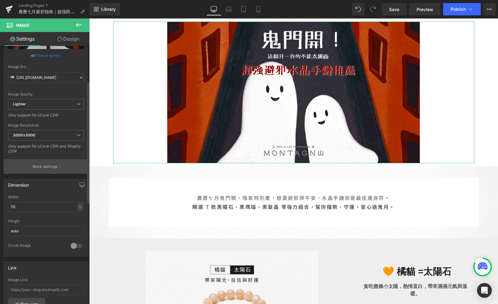
scroll to position [95, 0]
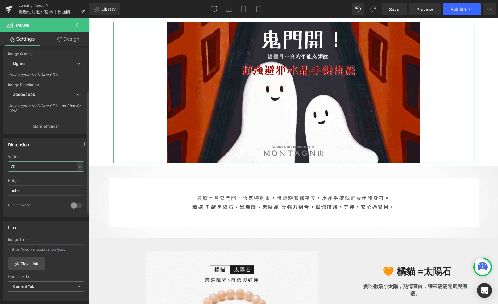
click at [36, 165] on input "70" at bounding box center [46, 167] width 76 height 10
type input "100"
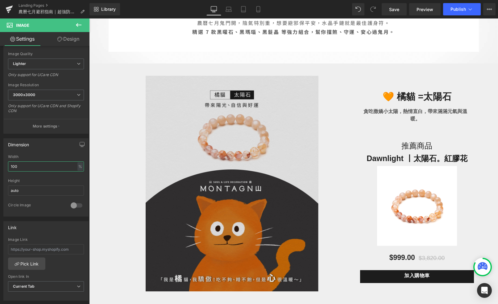
scroll to position [341, 0]
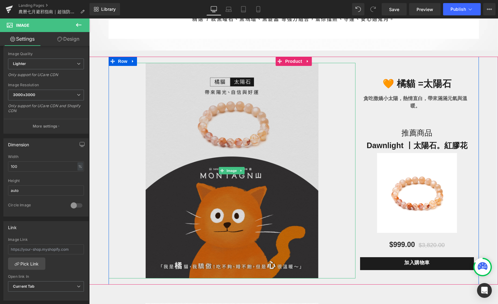
click at [204, 204] on img at bounding box center [232, 171] width 173 height 216
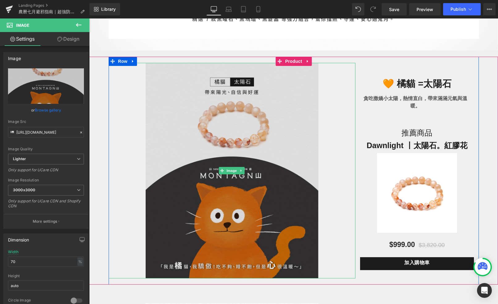
click at [196, 157] on img at bounding box center [232, 171] width 173 height 216
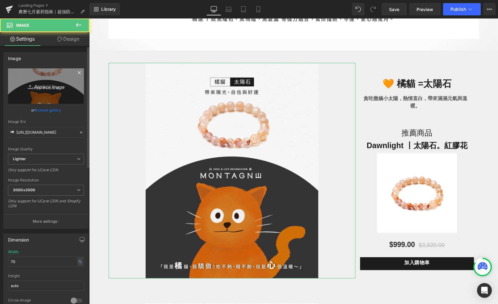
click at [39, 91] on link "Replace Image" at bounding box center [46, 85] width 76 height 35
type input "C:\fakepath\鬼門開-04.jpg"
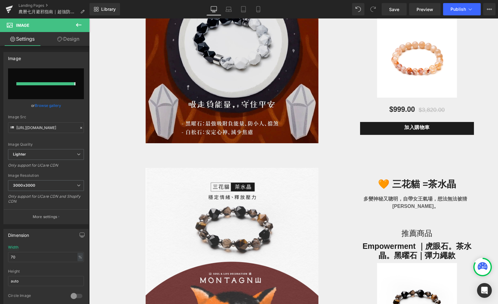
scroll to position [488, 0]
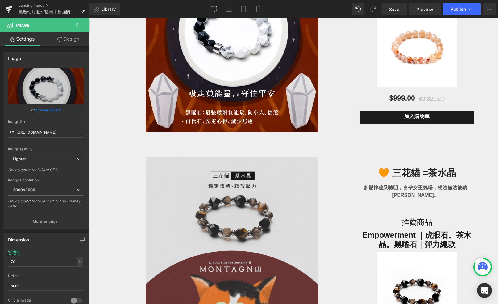
click at [217, 194] on img at bounding box center [232, 265] width 173 height 216
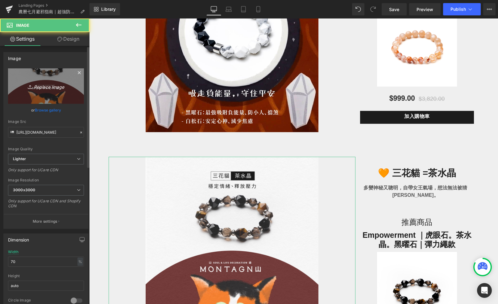
click at [52, 84] on icon "Replace Image" at bounding box center [45, 86] width 49 height 8
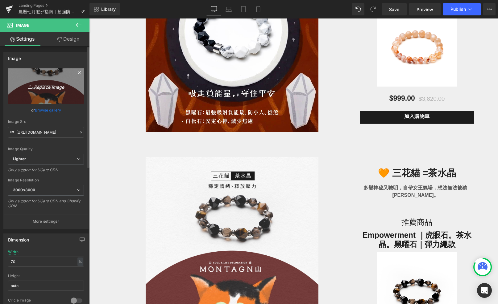
type input "C:\fakepath\鬼門開-05.jpg"
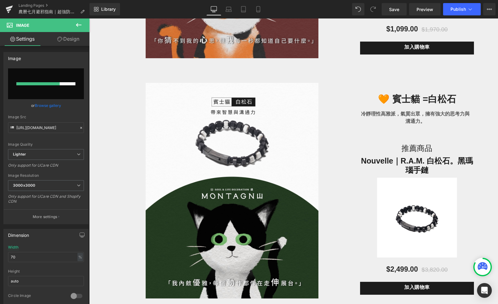
scroll to position [801, 0]
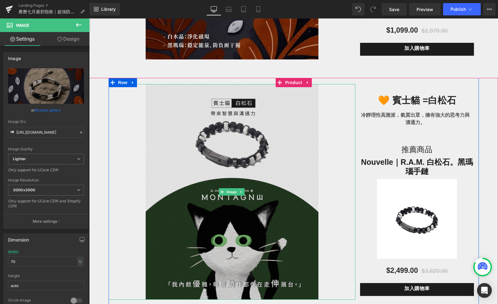
click at [216, 176] on img at bounding box center [232, 192] width 173 height 216
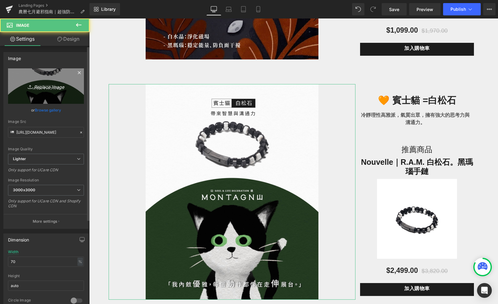
click at [76, 89] on link "Replace Image" at bounding box center [46, 85] width 76 height 35
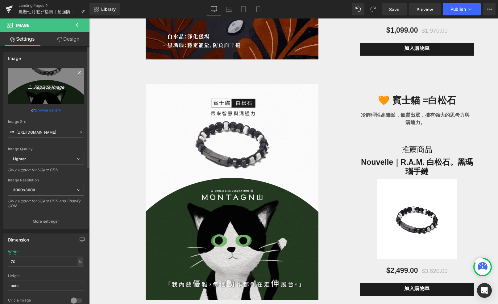
type input "C:\fakepath\鬼門開-06.jpg"
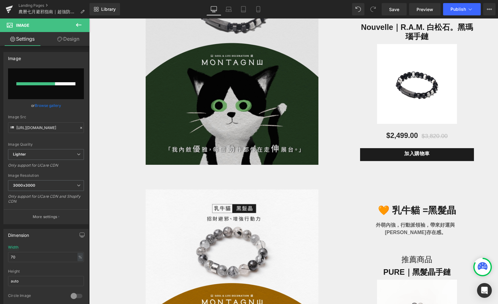
scroll to position [999, 0]
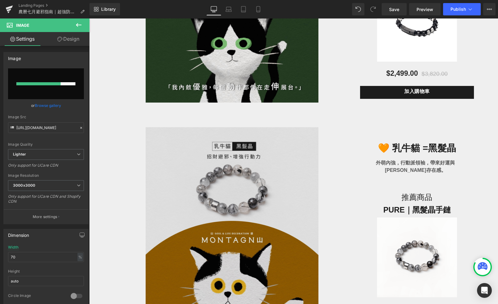
click at [201, 174] on img at bounding box center [232, 235] width 173 height 216
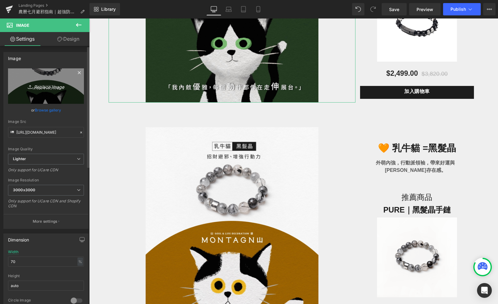
click at [69, 74] on link "Replace Image" at bounding box center [46, 85] width 76 height 35
type input "C:\fakepath\鬼門開-06.jpg"
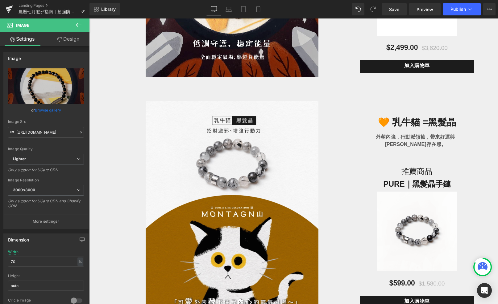
scroll to position [1052, 0]
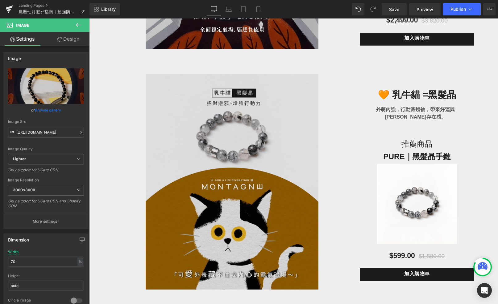
click at [232, 141] on img at bounding box center [232, 182] width 173 height 216
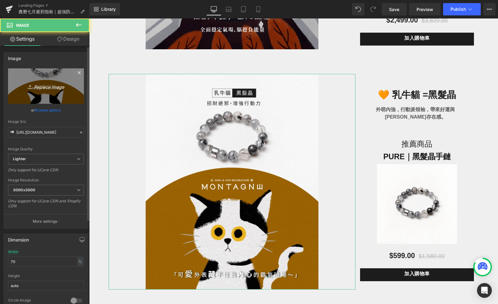
click at [35, 98] on link "Replace Image" at bounding box center [46, 85] width 76 height 35
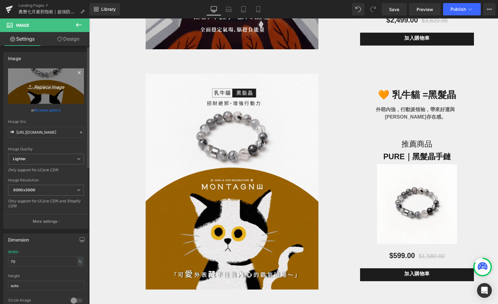
type input "C:\fakepath\鬼門開-07.jpg"
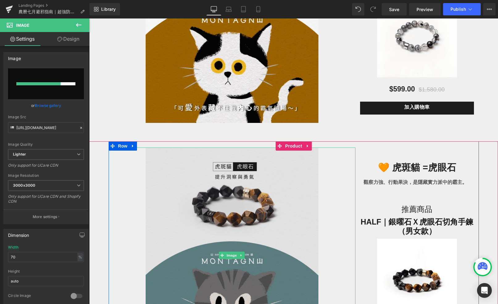
scroll to position [1195, 0]
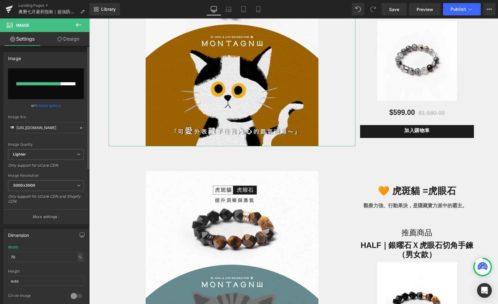
click at [65, 89] on input "file" at bounding box center [46, 83] width 76 height 31
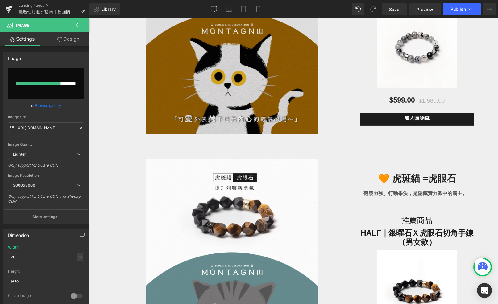
scroll to position [1222, 0]
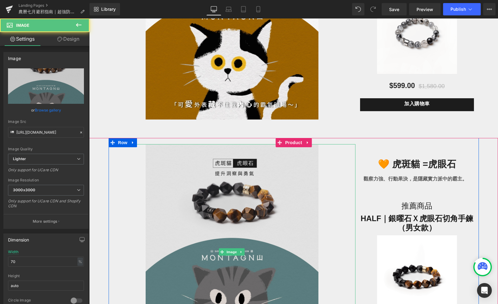
click at [215, 202] on img at bounding box center [232, 252] width 173 height 216
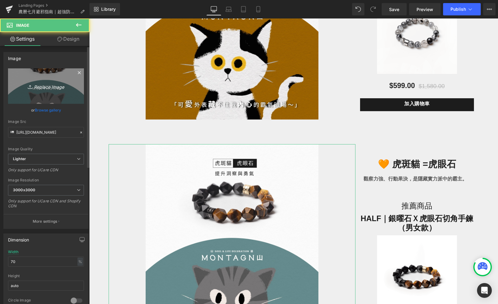
click at [79, 94] on link "Replace Image" at bounding box center [46, 85] width 76 height 35
type input "C:\fakepath\鬼門開-08.jpg"
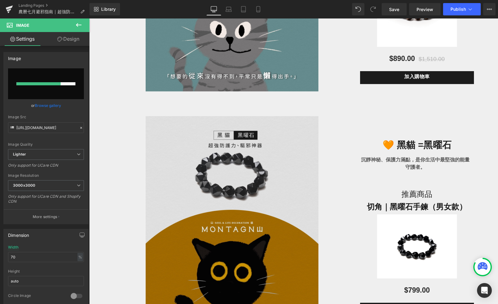
scroll to position [1494, 0]
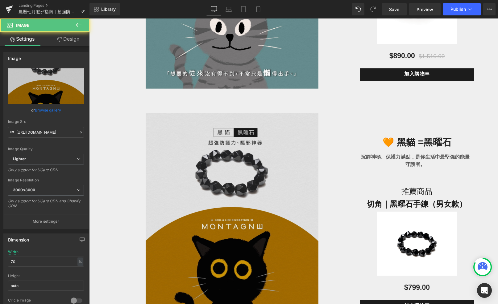
click at [258, 167] on img at bounding box center [232, 221] width 173 height 216
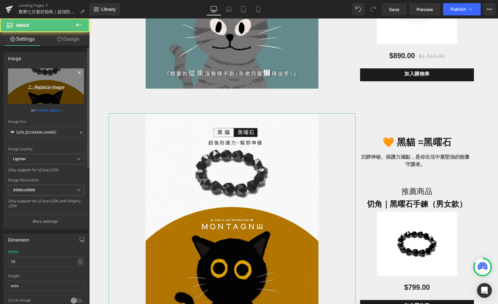
click at [64, 69] on link "Replace Image" at bounding box center [46, 85] width 76 height 35
type input "C:\fakepath\鬼門開-09.jpg"
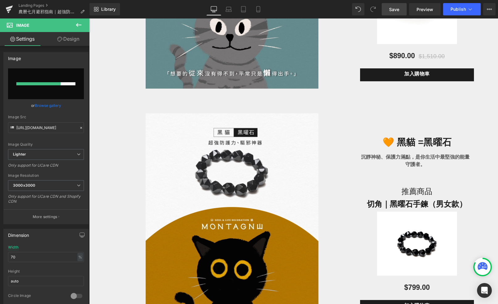
click at [386, 12] on link "Save" at bounding box center [393, 9] width 25 height 12
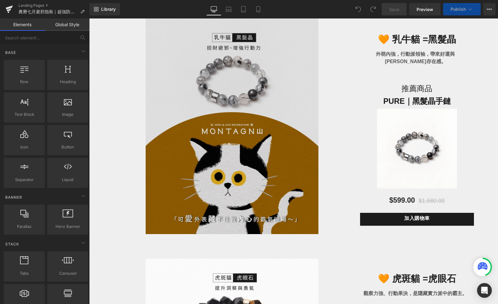
scroll to position [1102, 0]
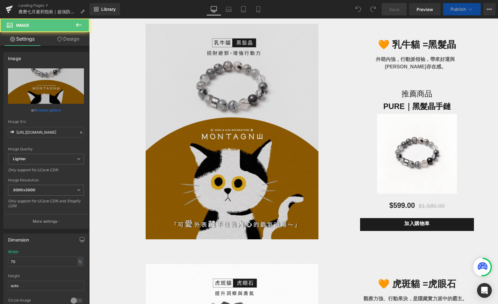
click at [189, 169] on img at bounding box center [232, 132] width 173 height 216
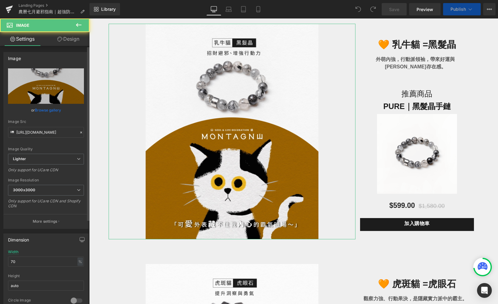
click at [49, 57] on div "Image" at bounding box center [46, 58] width 85 height 12
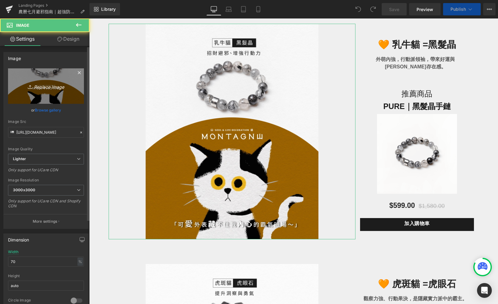
click at [49, 95] on link "Replace Image" at bounding box center [46, 85] width 76 height 35
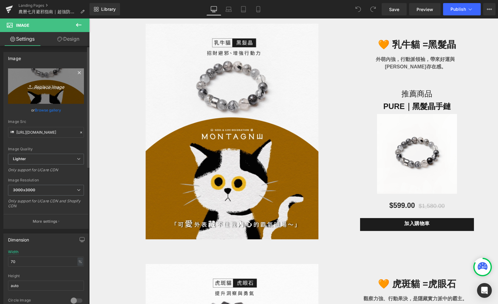
type input "C:\fakepath\鬼門開-07.jpg"
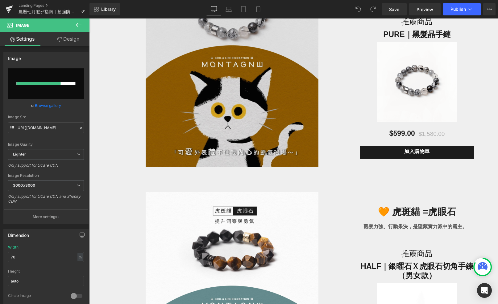
scroll to position [1175, 0]
